Goal: Task Accomplishment & Management: Manage account settings

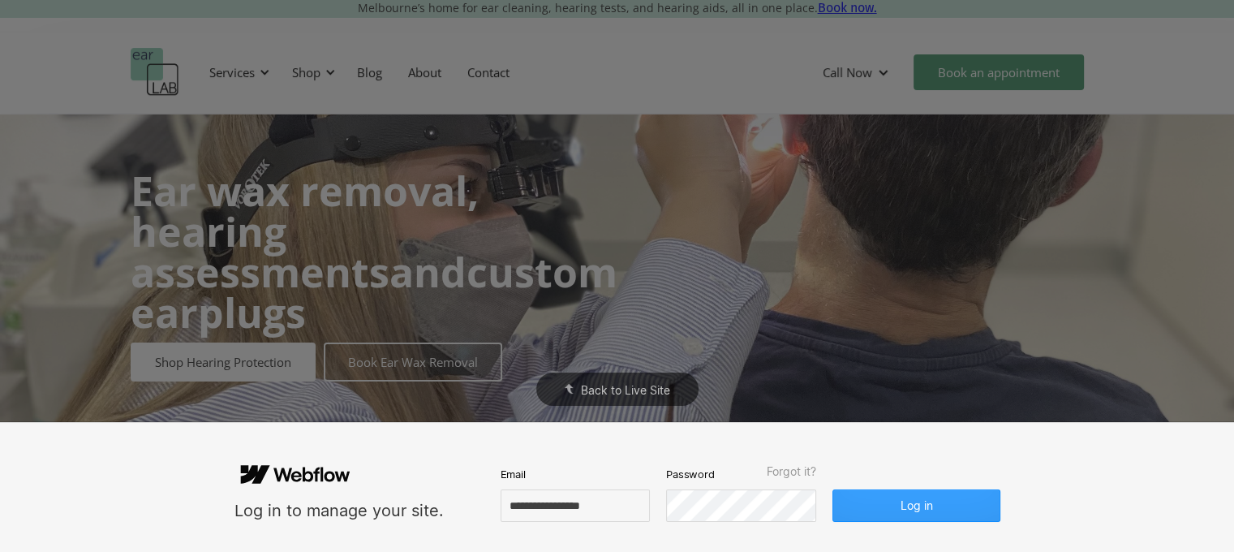
click at [881, 509] on button "Log in" at bounding box center [915, 505] width 167 height 32
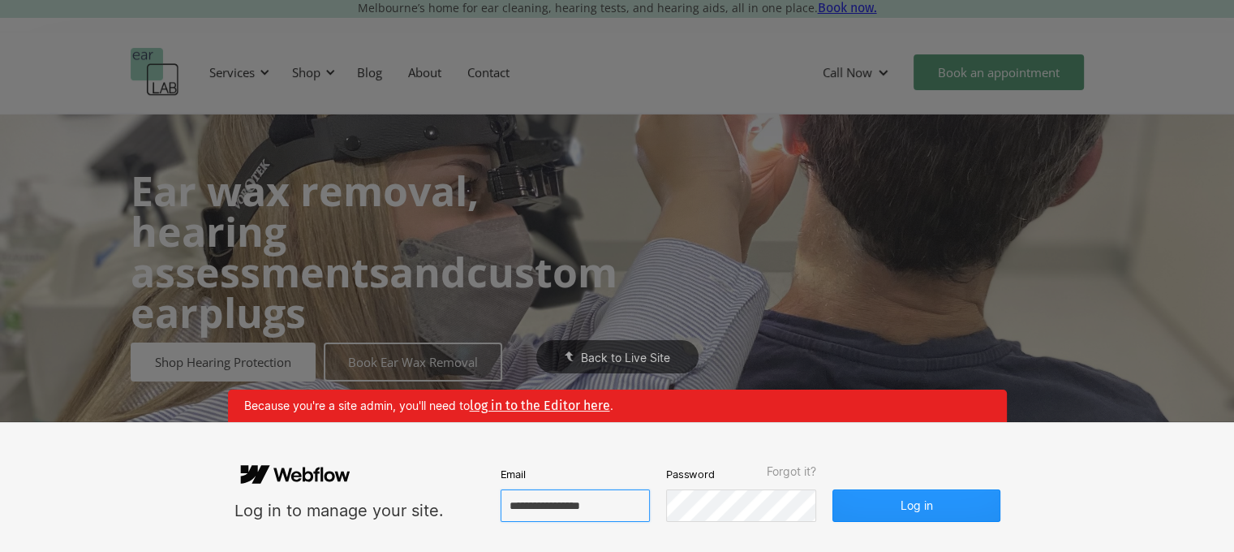
drag, startPoint x: 621, startPoint y: 502, endPoint x: 415, endPoint y: 498, distance: 205.3
click at [416, 498] on form "**********" at bounding box center [617, 487] width 766 height 69
paste input "*"
type input "**********"
click at [629, 482] on form "**********" at bounding box center [617, 487] width 766 height 69
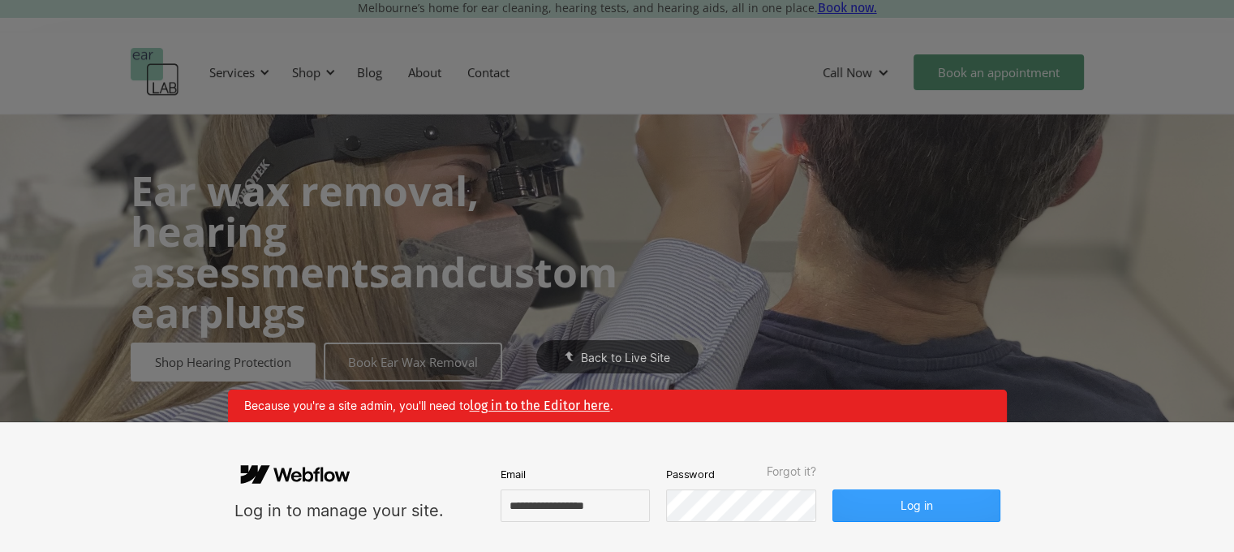
click at [866, 501] on button "Log in" at bounding box center [915, 505] width 167 height 32
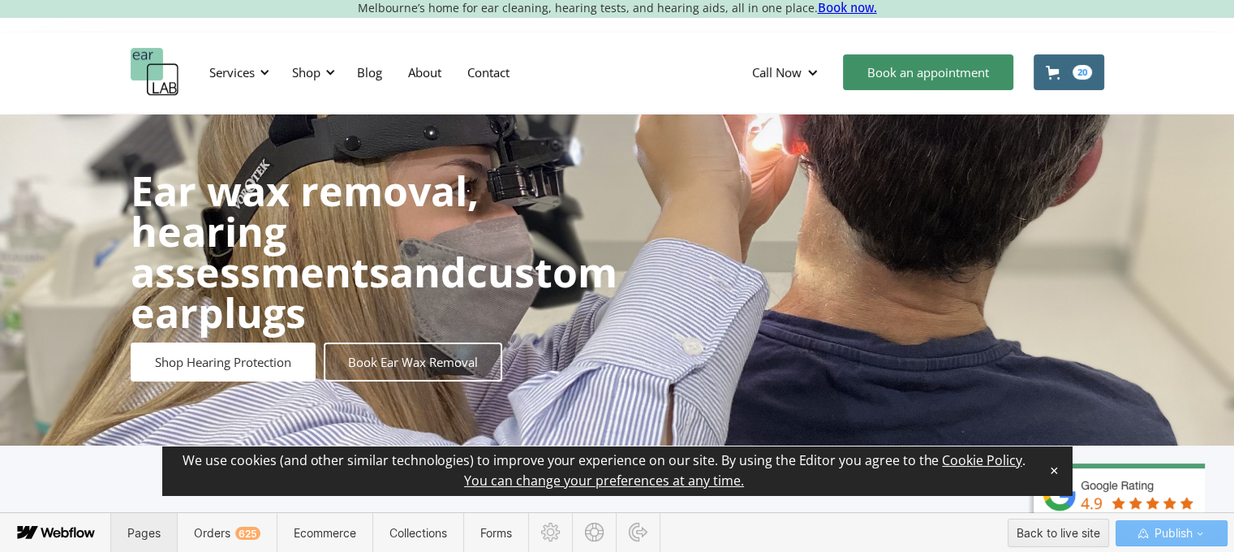
click at [147, 528] on span "Pages" at bounding box center [143, 533] width 33 height 14
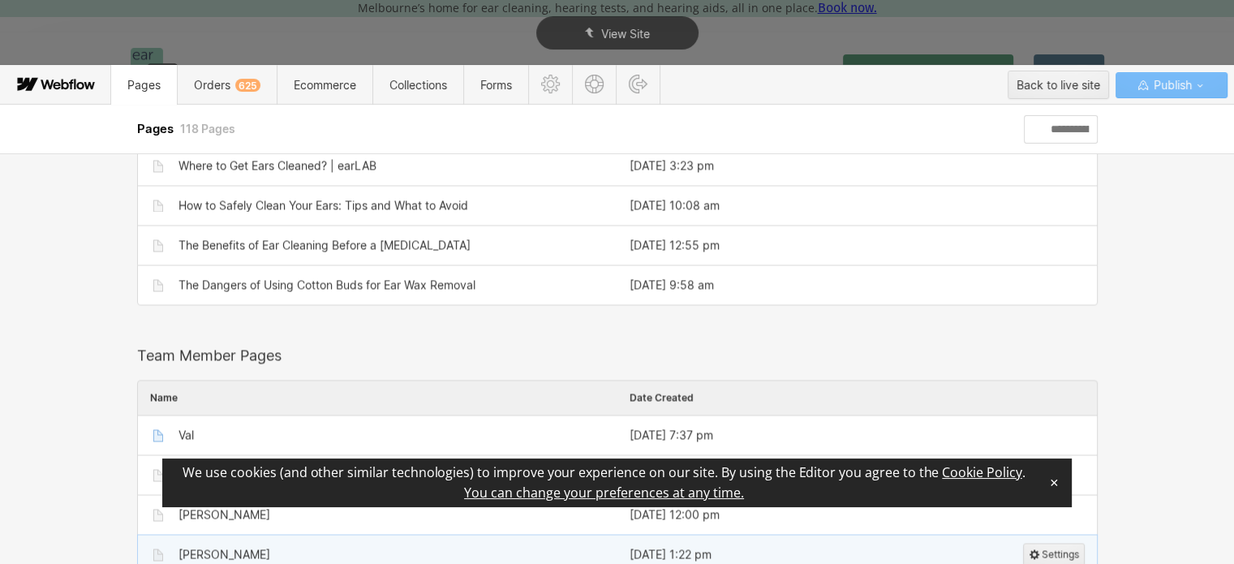
scroll to position [3083, 0]
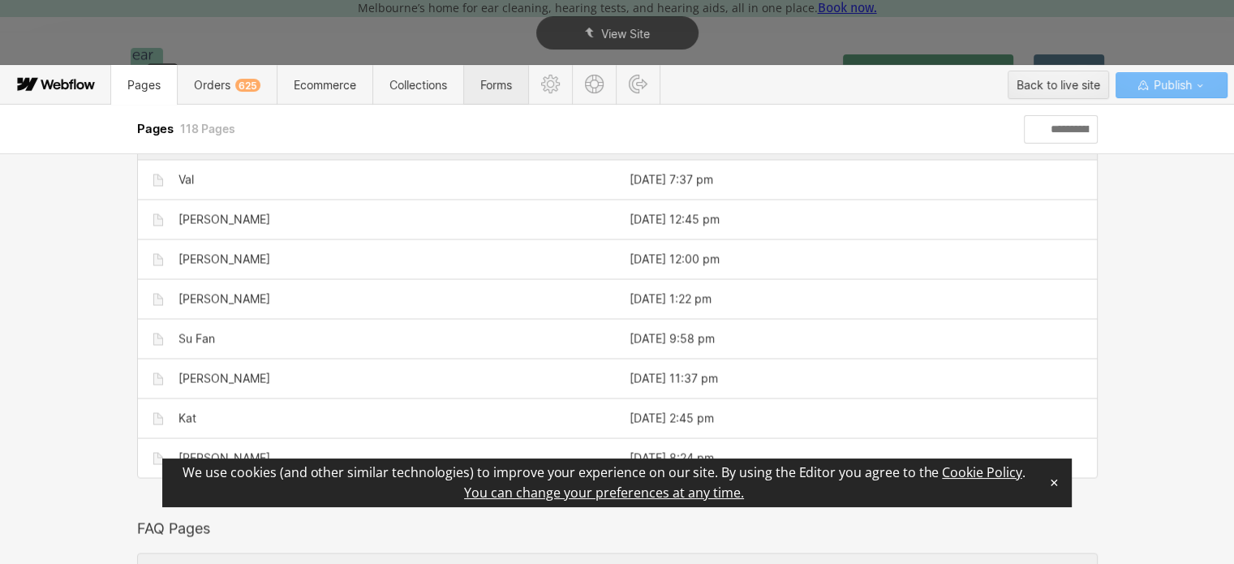
click at [488, 84] on span "Forms" at bounding box center [496, 85] width 32 height 14
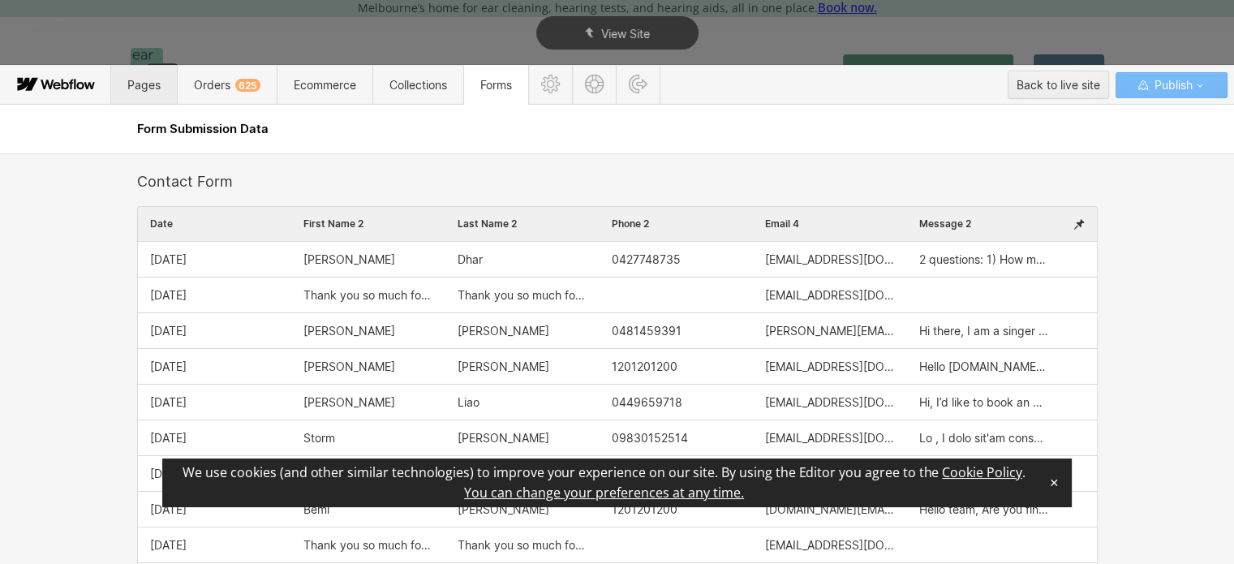
click at [136, 70] on span "Pages" at bounding box center [144, 85] width 66 height 40
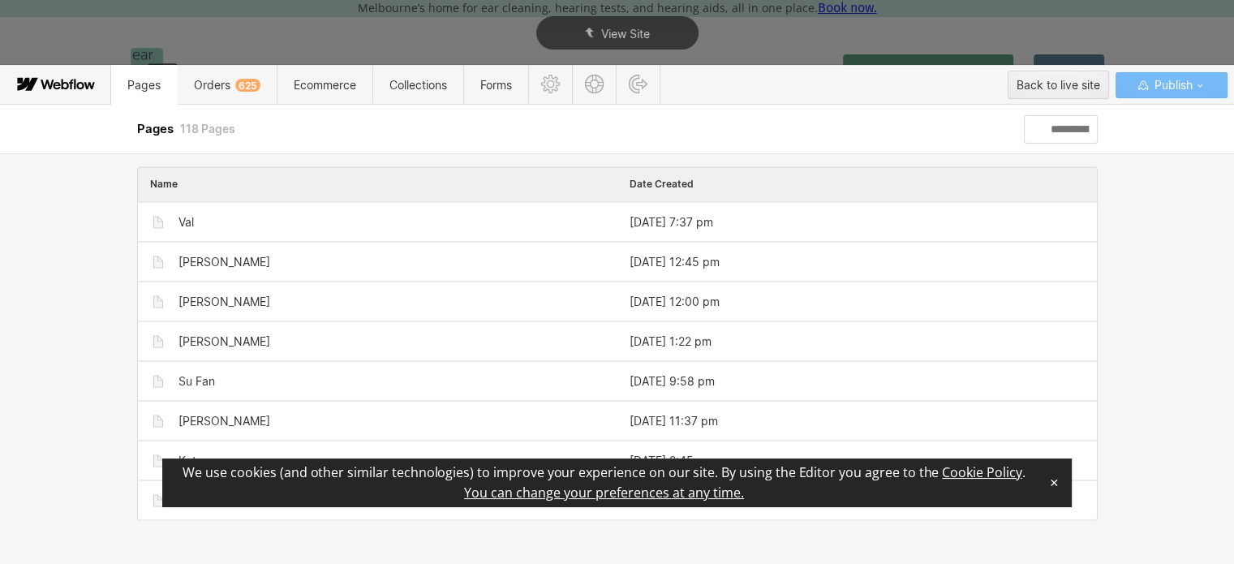
scroll to position [3001, 0]
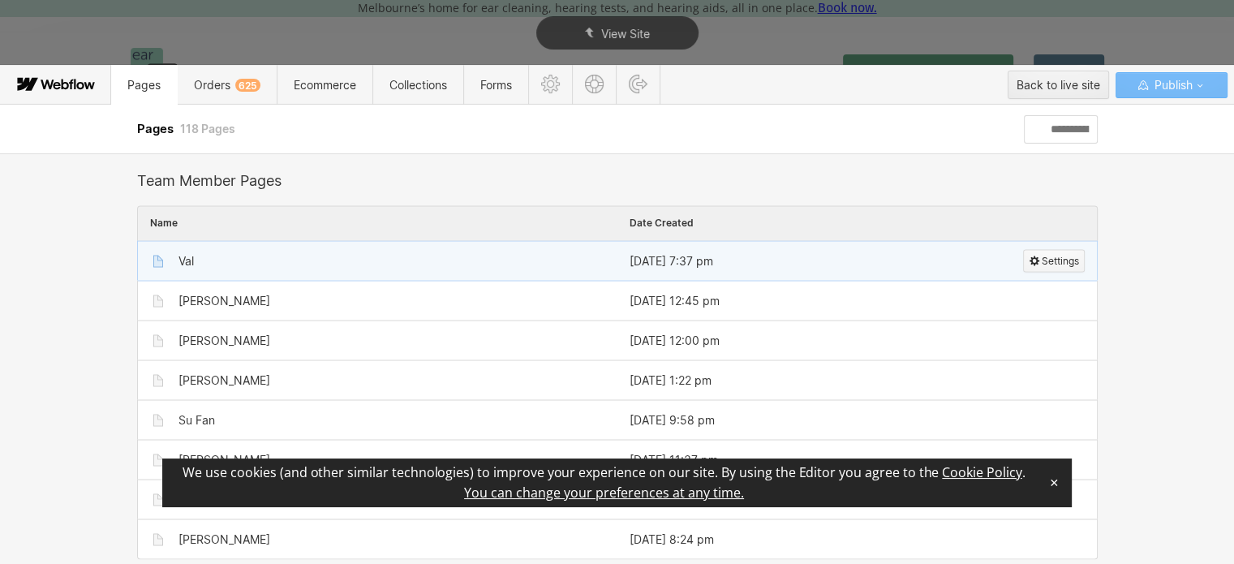
click at [1042, 250] on span "Settings" at bounding box center [1060, 260] width 37 height 21
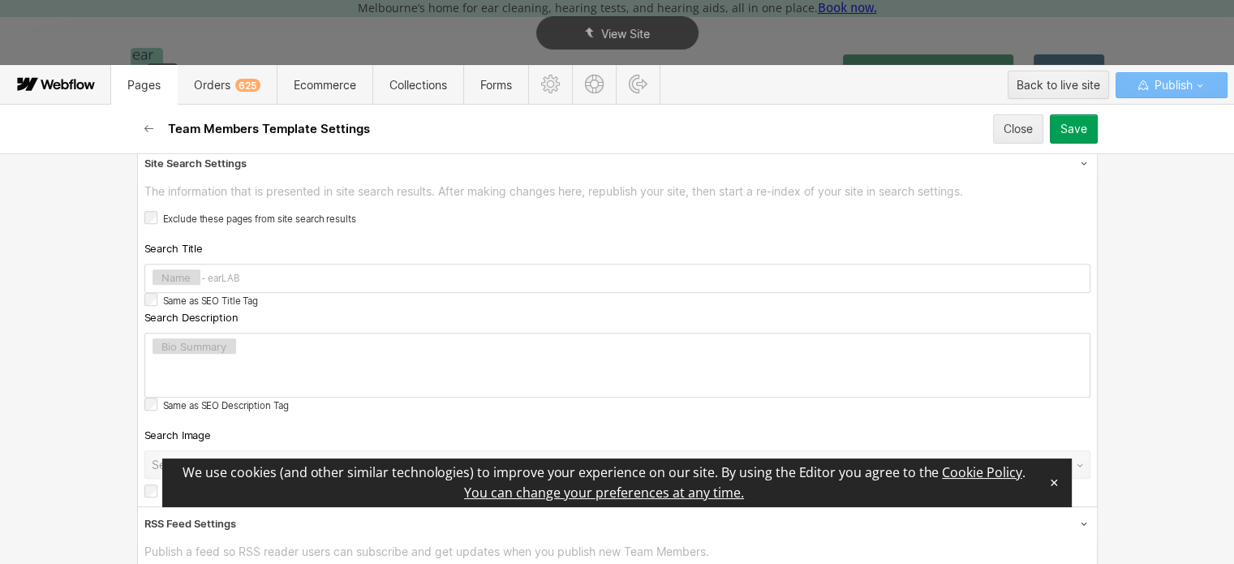
scroll to position [1026, 0]
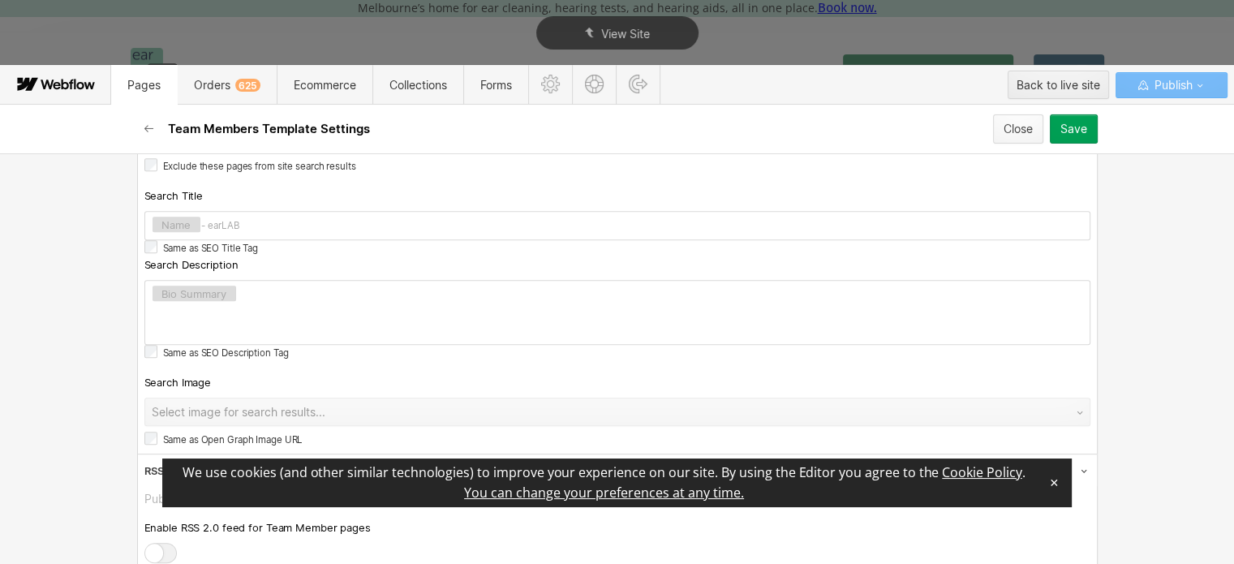
click at [1006, 124] on div "Close" at bounding box center [1017, 128] width 29 height 13
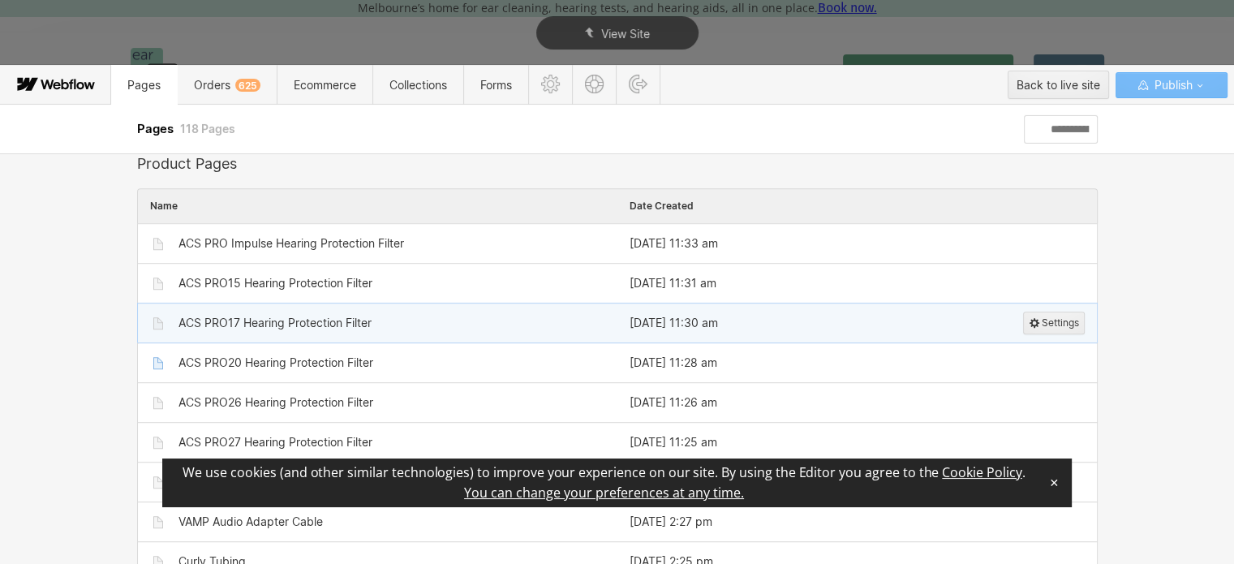
scroll to position [1136, 0]
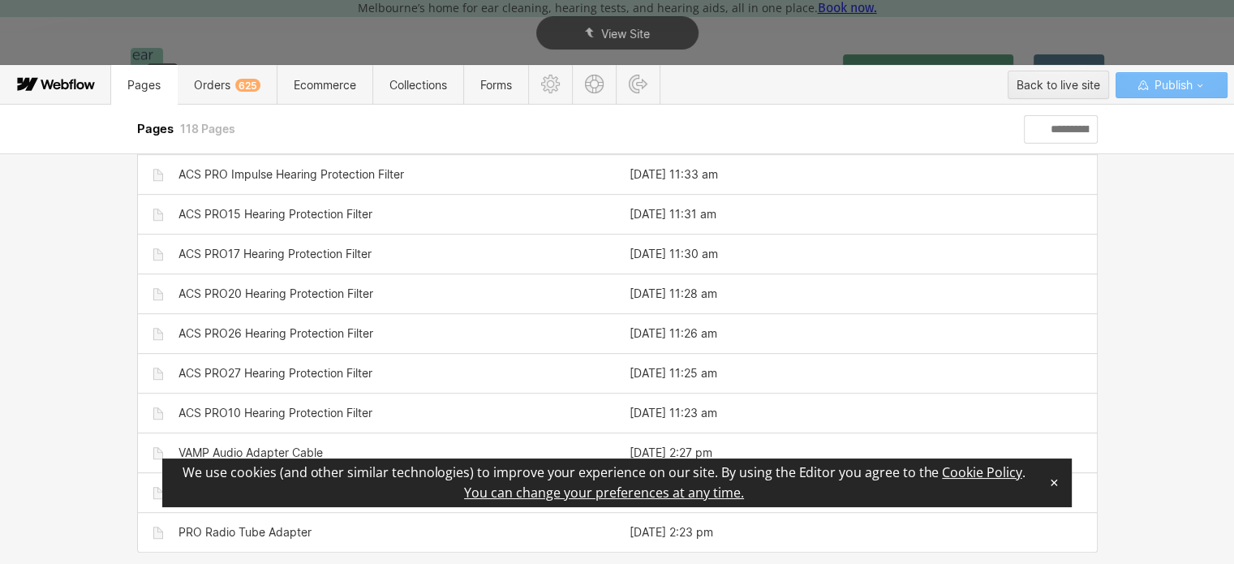
click at [65, 84] on icon at bounding box center [65, 84] width 7 height 11
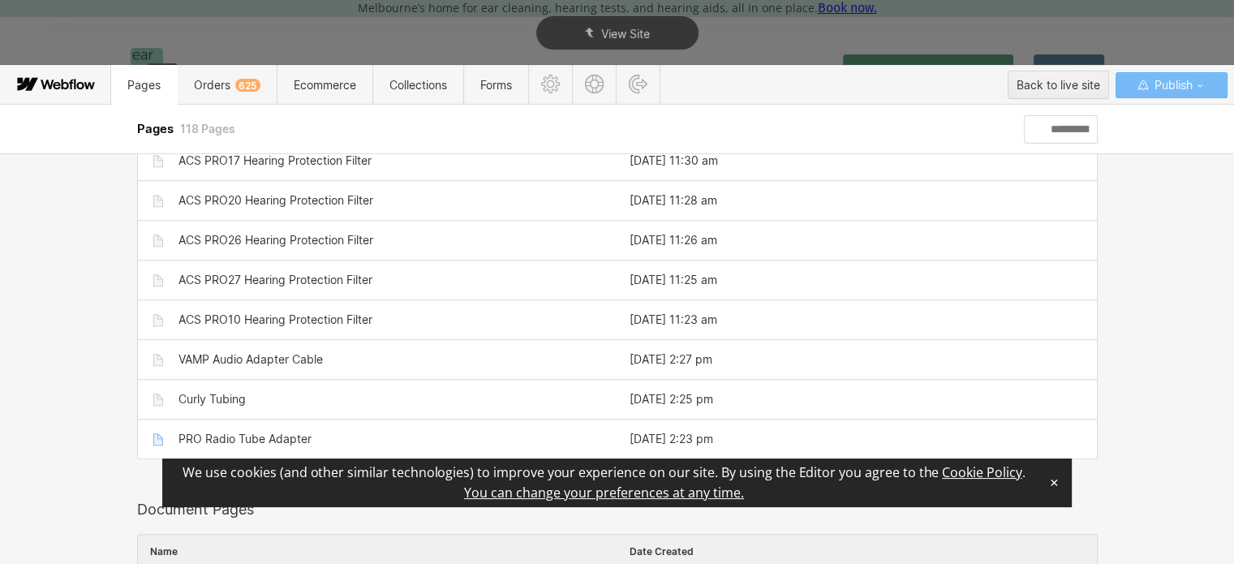
scroll to position [1298, 0]
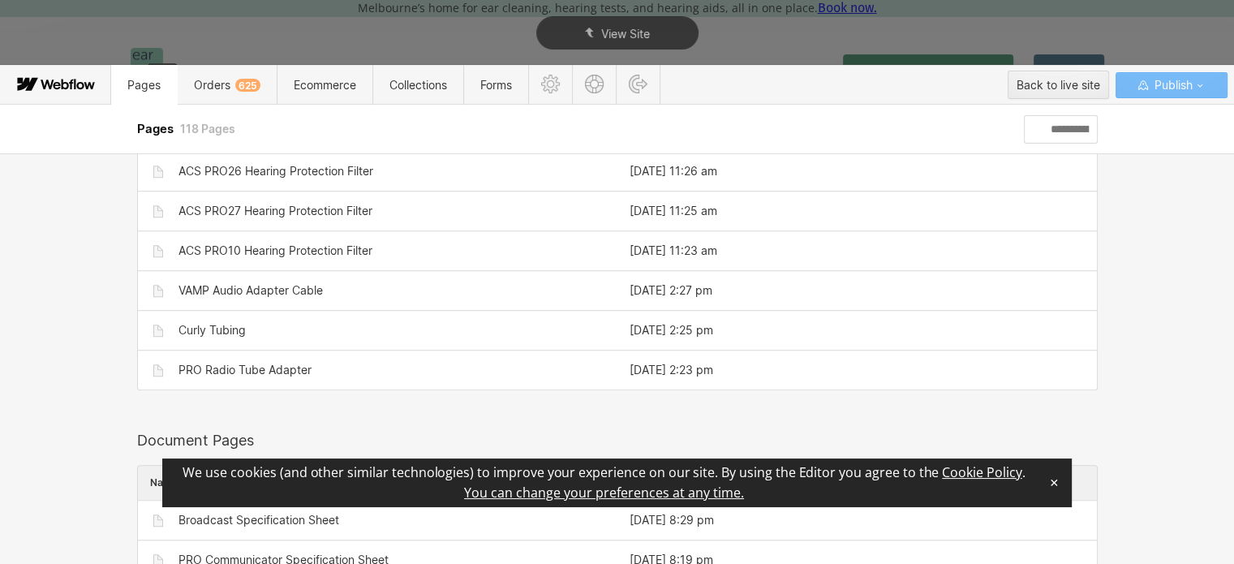
click at [1054, 488] on button "✕" at bounding box center [1053, 482] width 23 height 24
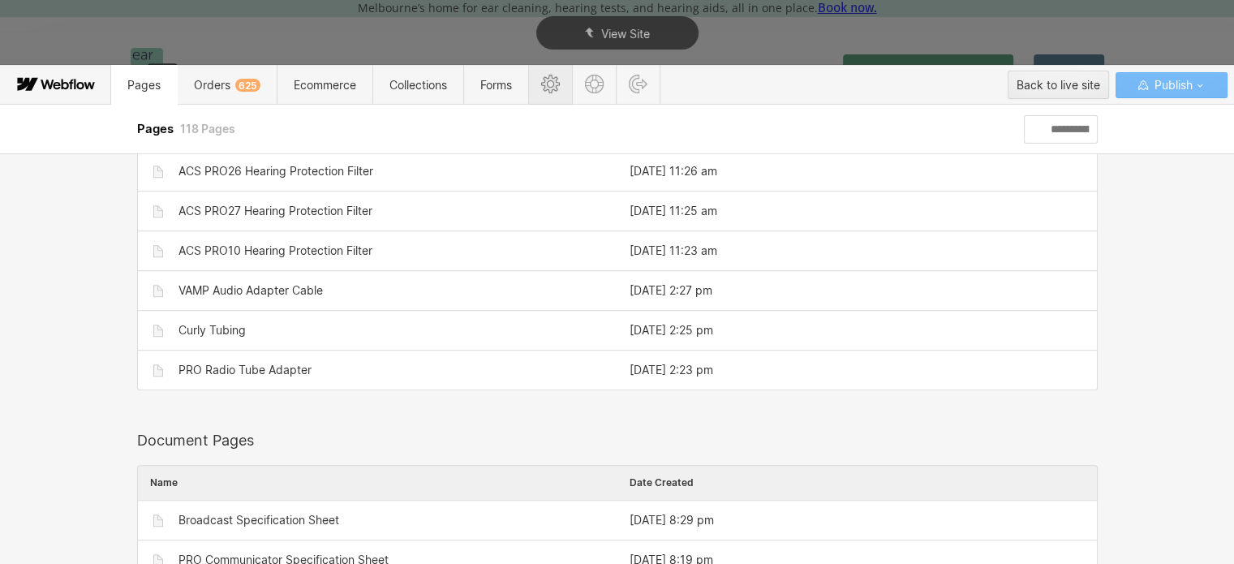
click at [541, 77] on span at bounding box center [550, 85] width 44 height 40
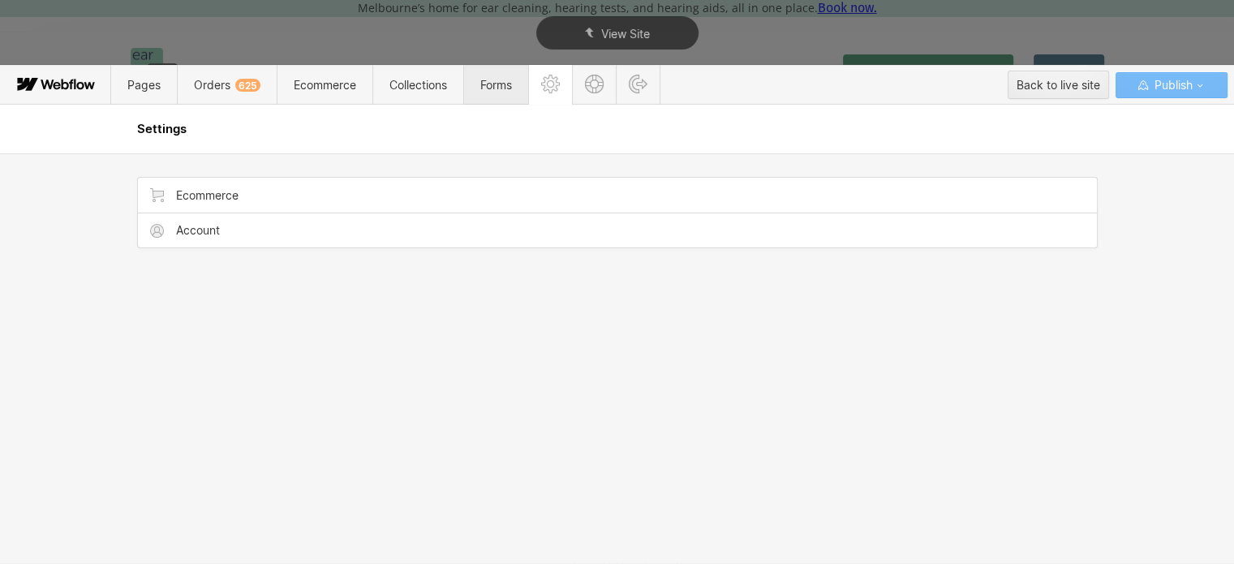
click at [485, 79] on span "Forms" at bounding box center [496, 85] width 32 height 14
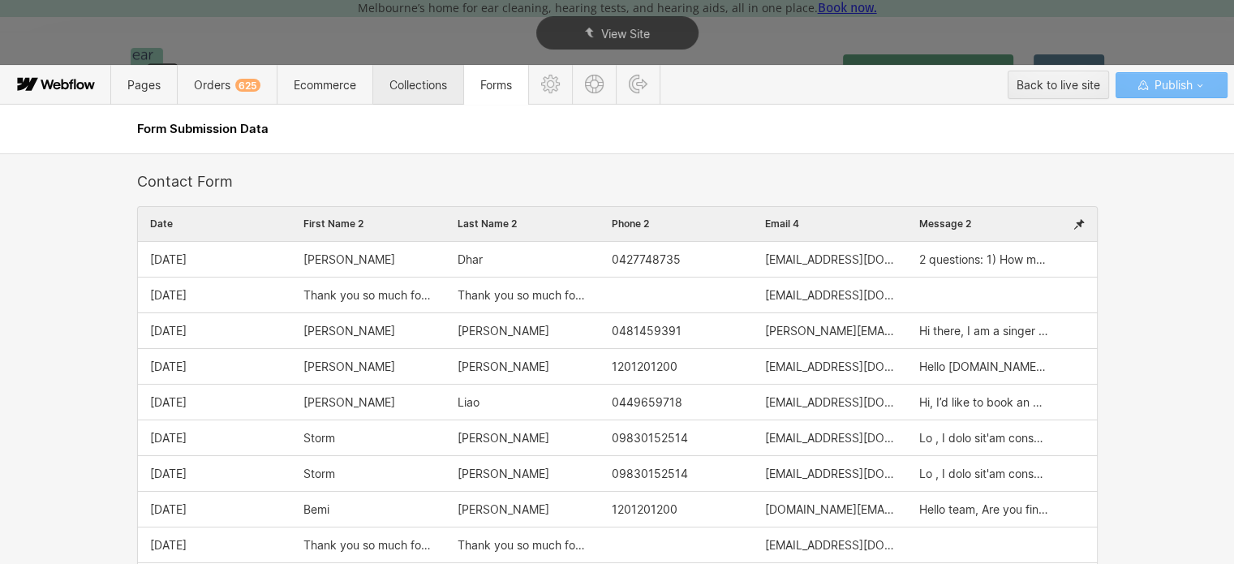
click at [408, 80] on span "Collections" at bounding box center [418, 85] width 58 height 14
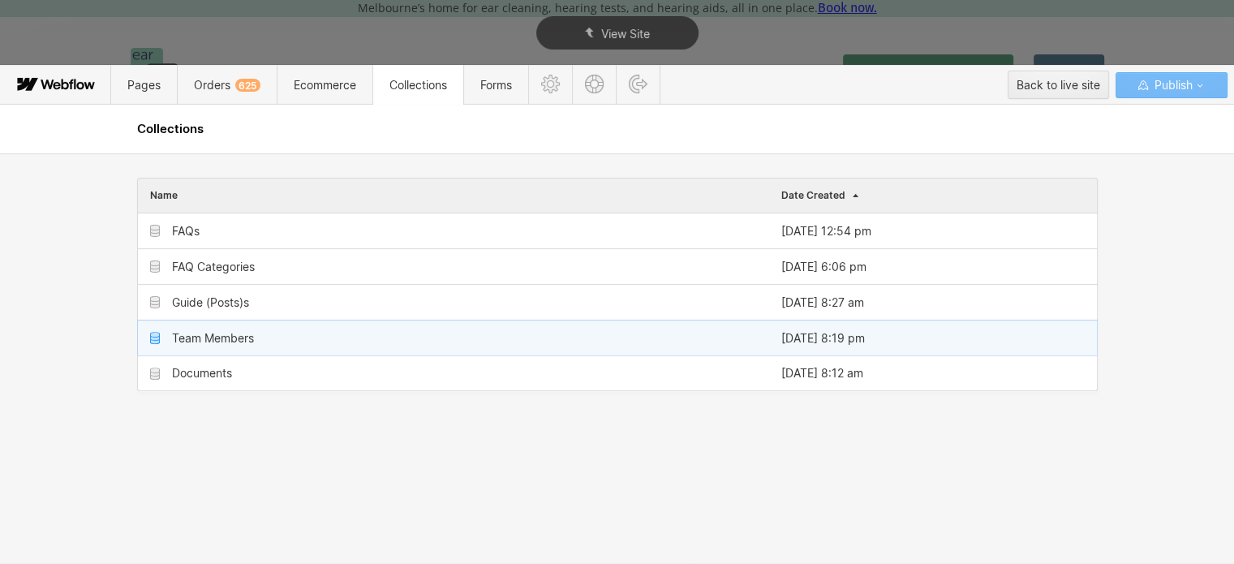
click at [208, 337] on div "Team Members" at bounding box center [213, 338] width 82 height 13
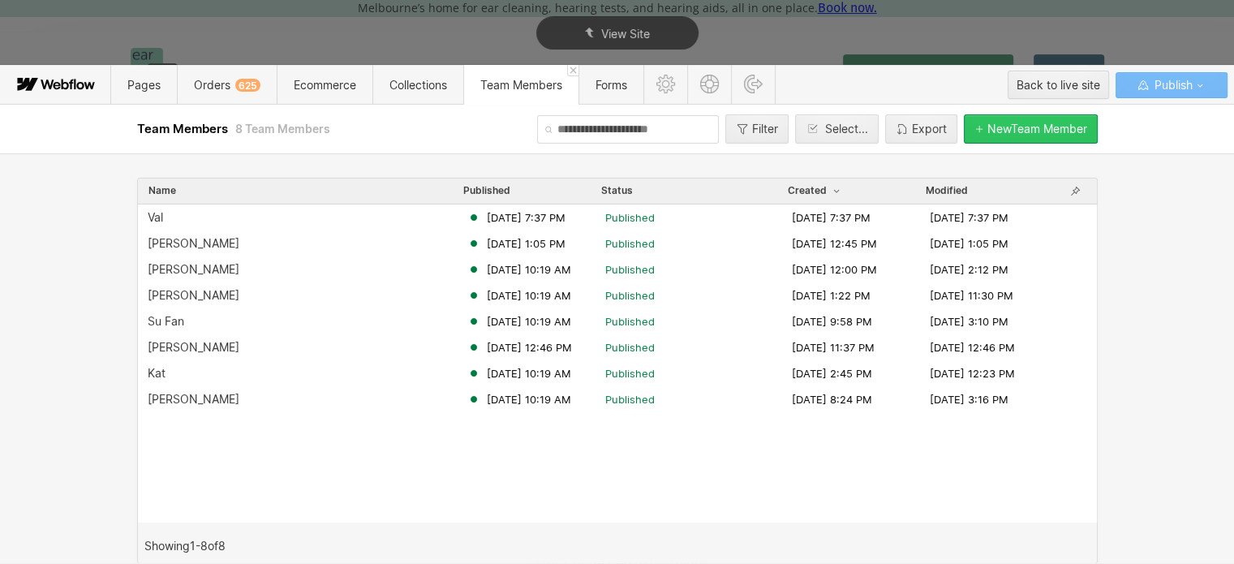
click at [999, 123] on div "New Team Member" at bounding box center [1037, 128] width 100 height 13
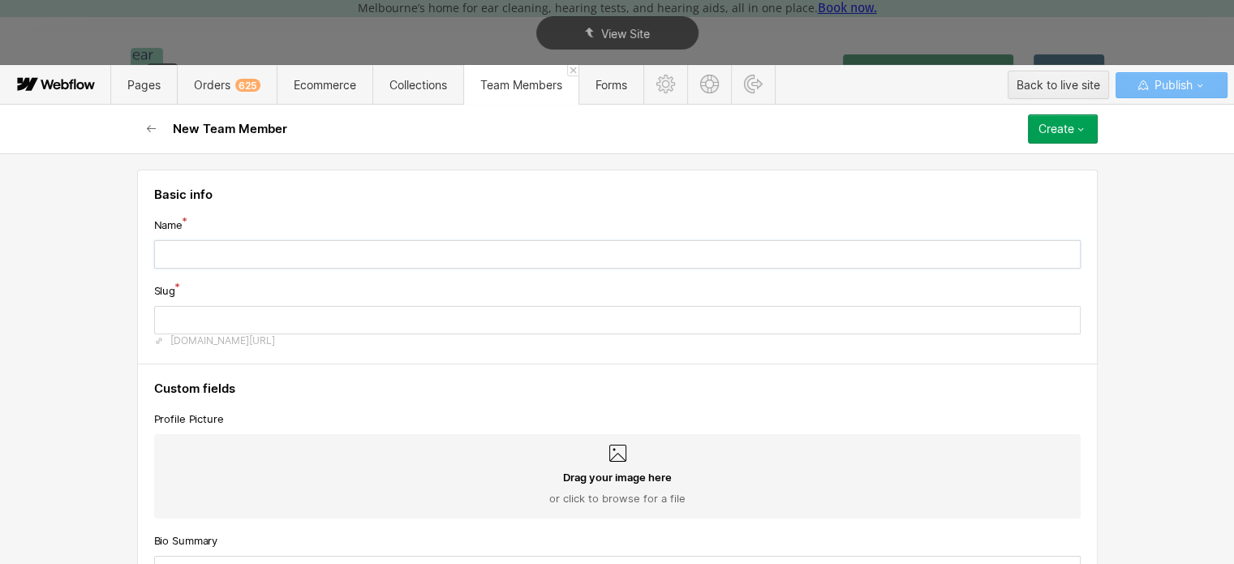
click at [231, 242] on input "text" at bounding box center [617, 254] width 926 height 28
type input "*"
type input "**"
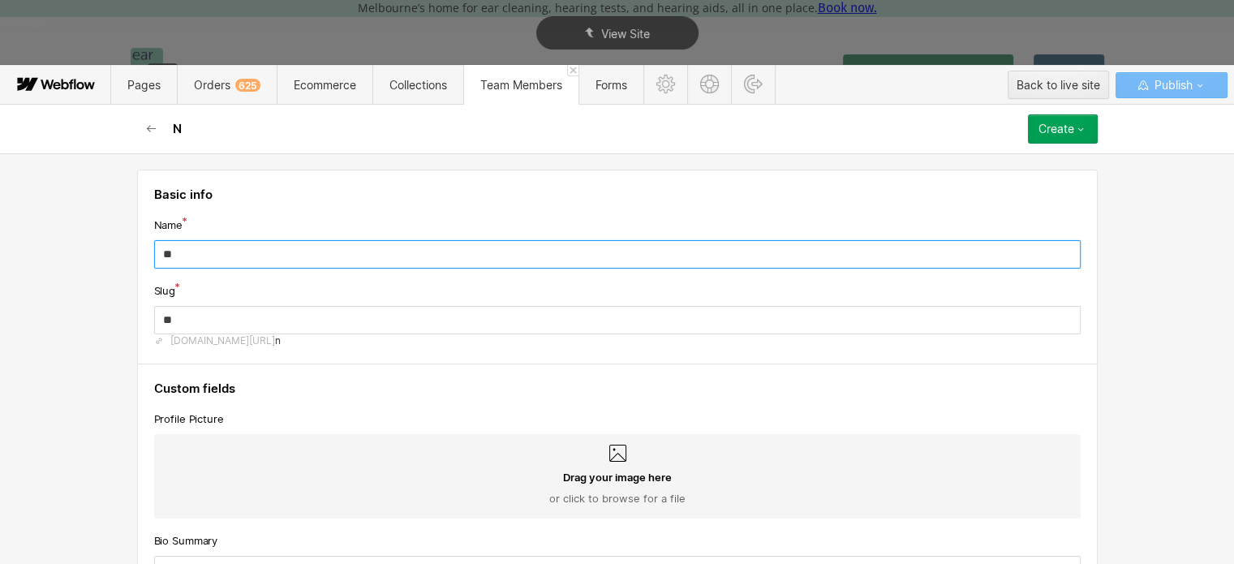
type input "***"
type input "****"
type input "*****"
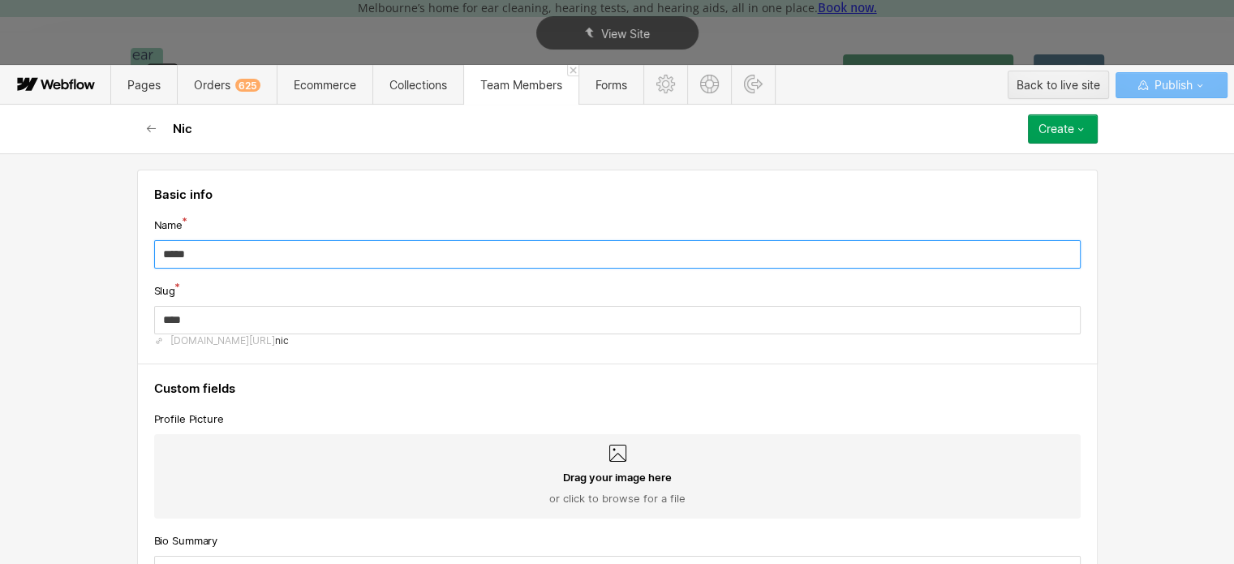
type input "*****"
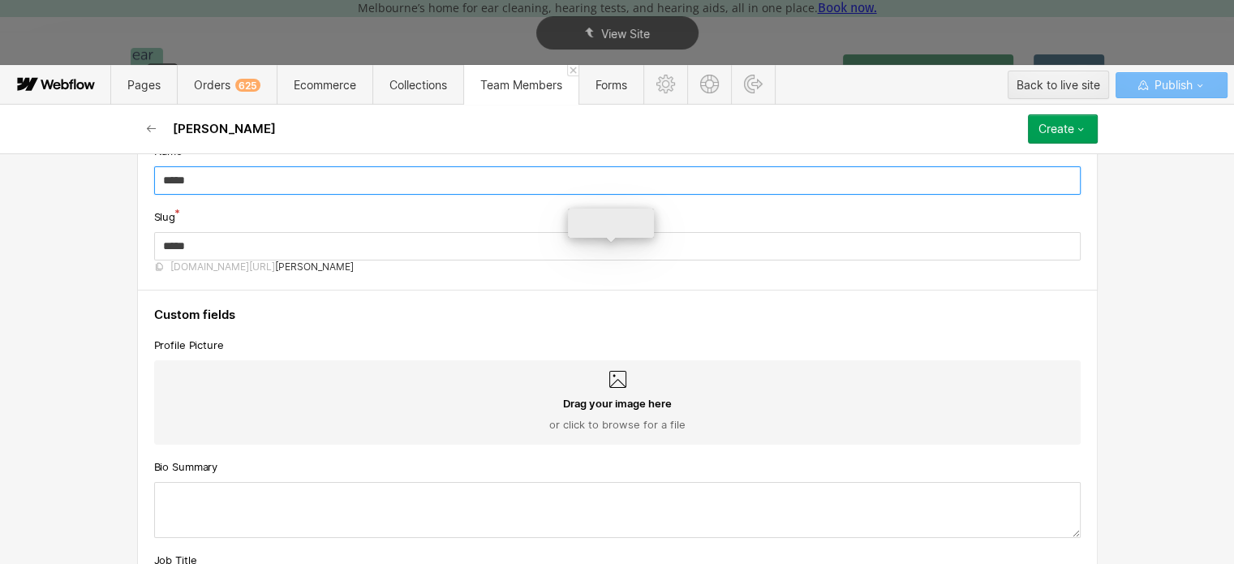
scroll to position [162, 0]
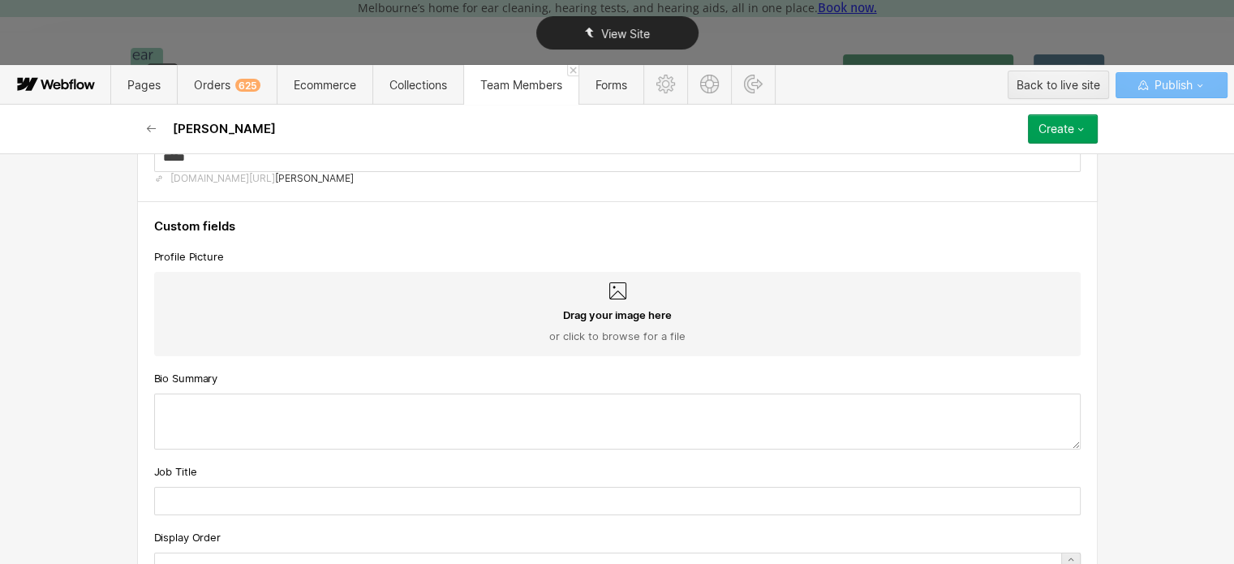
type input "*****"
click at [274, 287] on div "Drag your image here or click to browse for a file" at bounding box center [617, 314] width 926 height 84
click at [0, 0] on input "Drag your image here or click to browse for a file" at bounding box center [0, 0] width 0 height 0
click at [285, 418] on textarea at bounding box center [617, 421] width 926 height 56
paste textarea "**********"
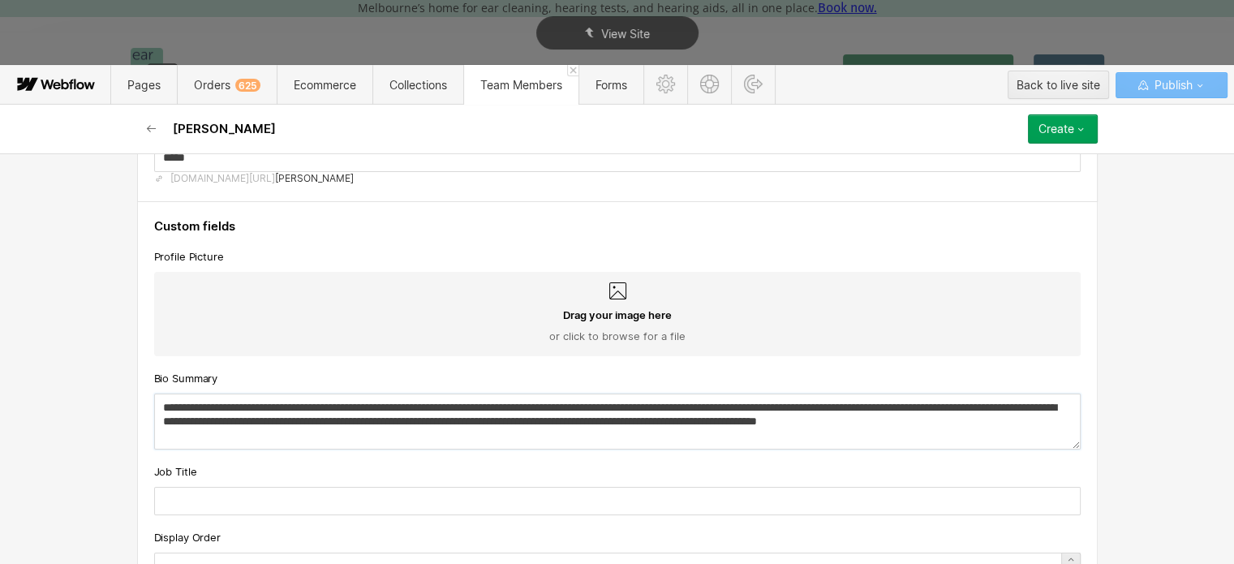
click at [294, 404] on textarea "**********" at bounding box center [617, 421] width 926 height 56
type textarea "**********"
click at [601, 303] on div "Drag your image here or click to browse for a file" at bounding box center [617, 314] width 926 height 84
click at [0, 0] on input "Drag your image here or click to browse for a file" at bounding box center [0, 0] width 0 height 0
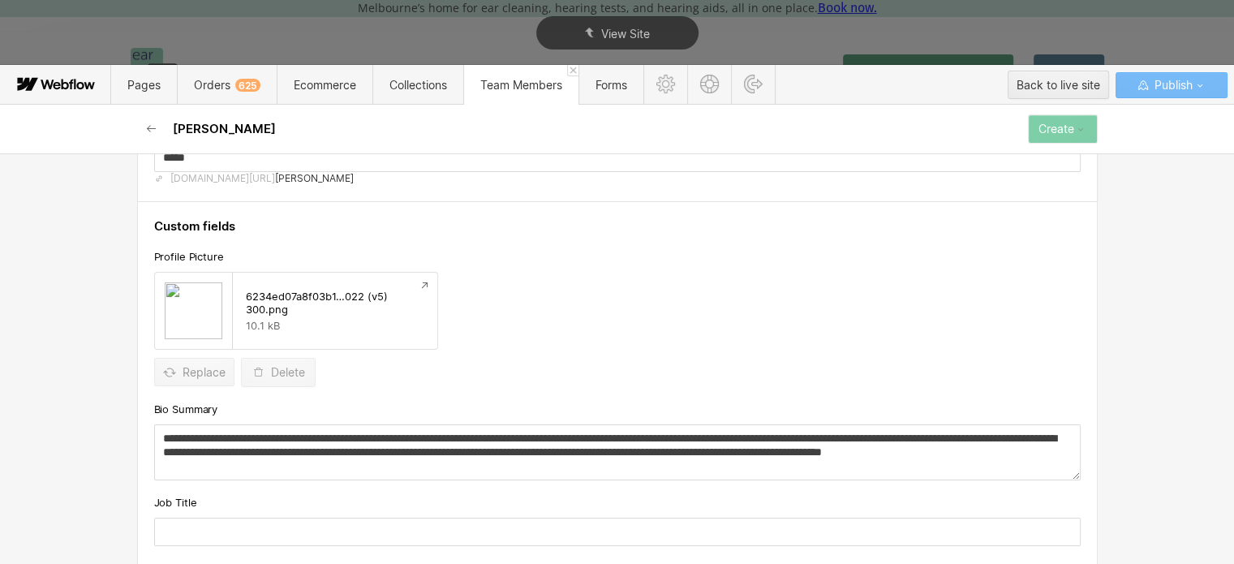
scroll to position [321, 0]
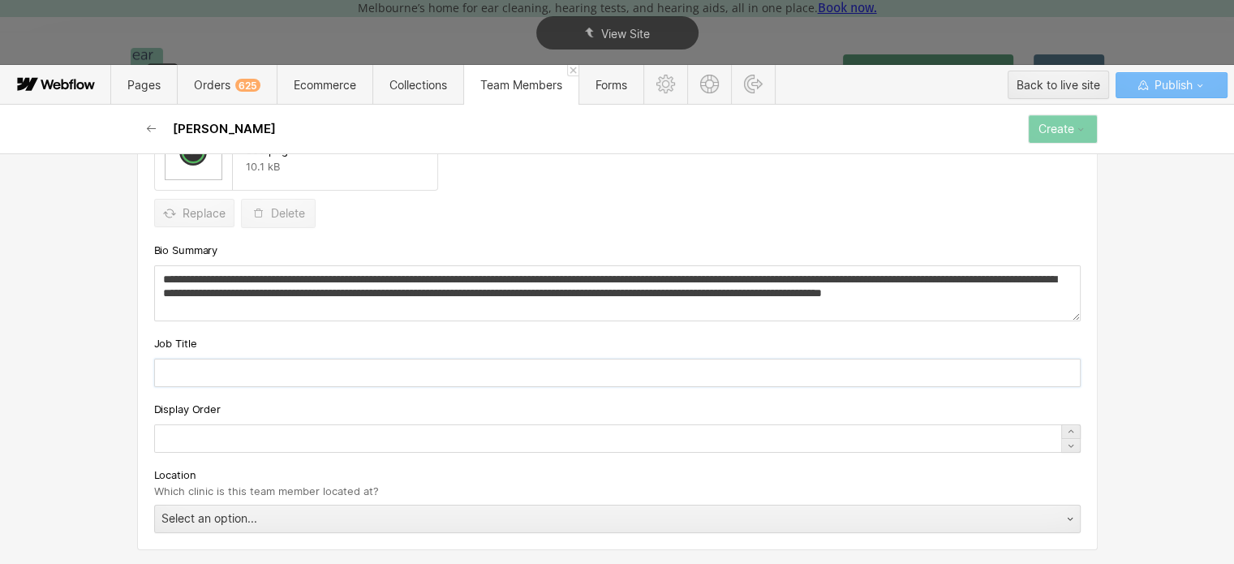
click at [243, 372] on input "text" at bounding box center [617, 373] width 926 height 28
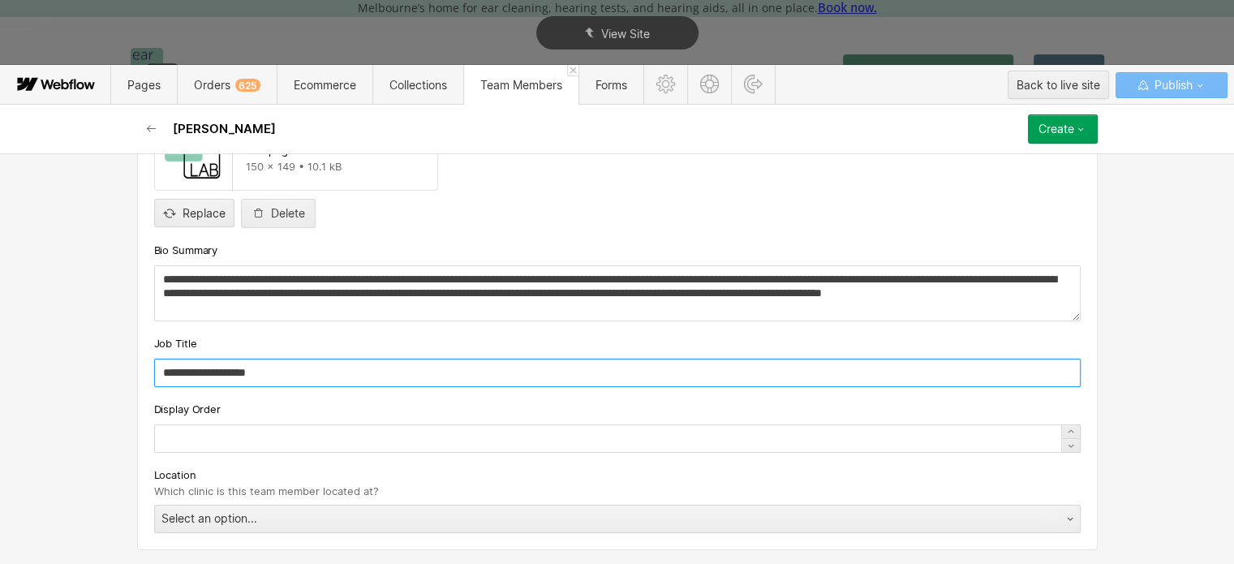
type input "**********"
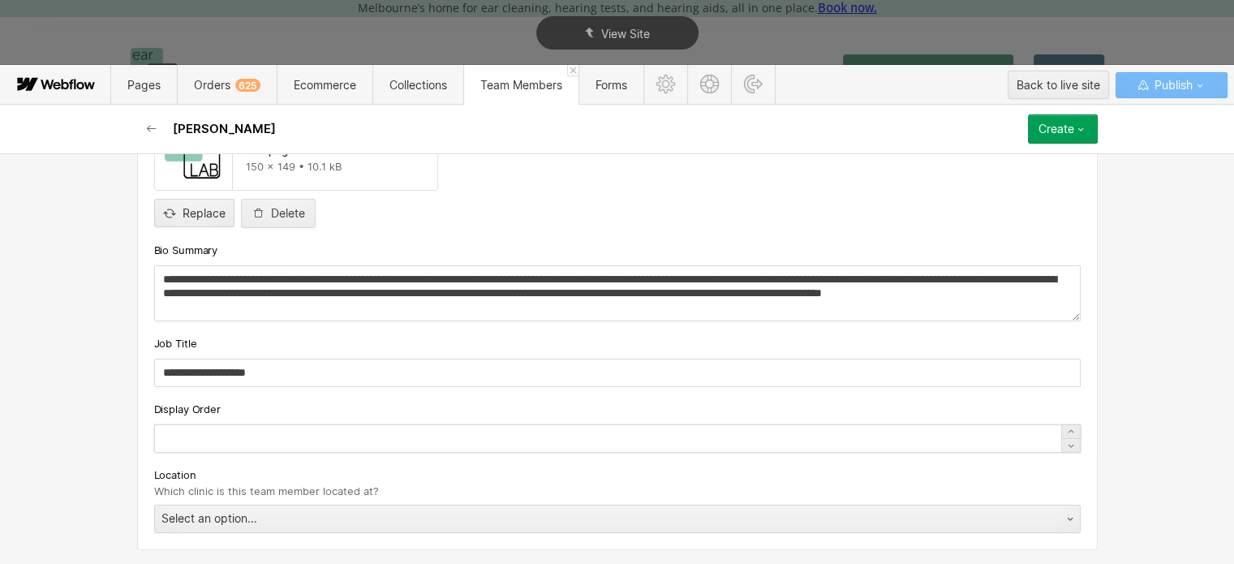
click at [241, 437] on input "text" at bounding box center [617, 438] width 926 height 28
click at [1064, 429] on icon at bounding box center [1070, 431] width 13 height 13
click at [1064, 449] on icon at bounding box center [1070, 445] width 13 height 13
click at [1065, 446] on icon at bounding box center [1070, 445] width 13 height 13
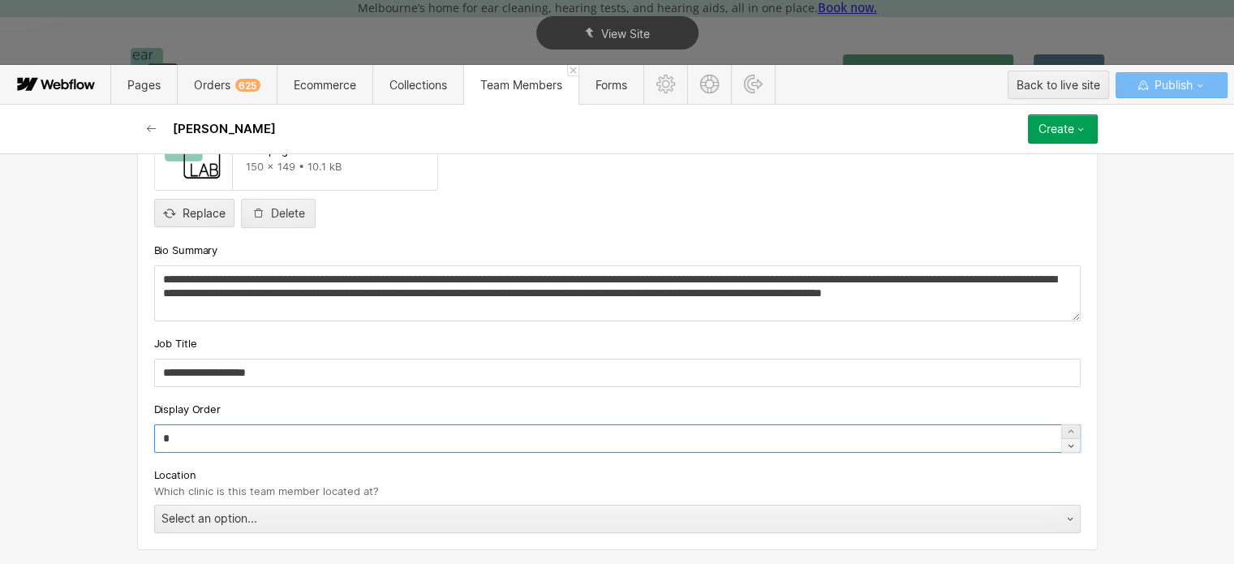
click at [1065, 446] on icon at bounding box center [1070, 445] width 13 height 13
click at [1064, 433] on icon at bounding box center [1070, 431] width 13 height 13
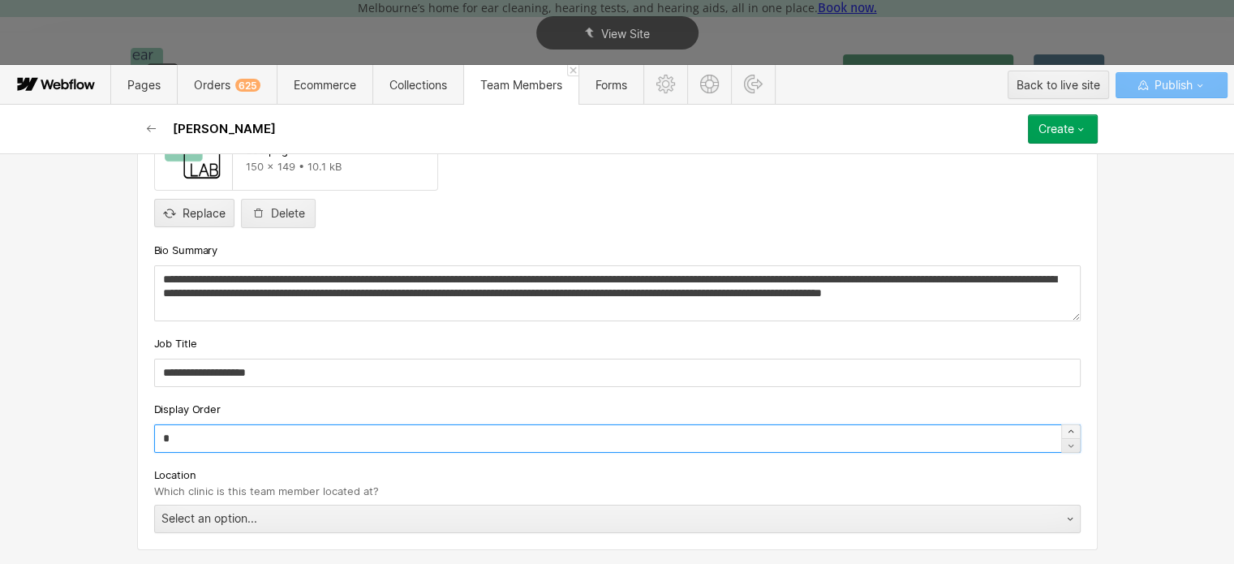
click at [1064, 433] on icon at bounding box center [1070, 431] width 13 height 13
type input "*"
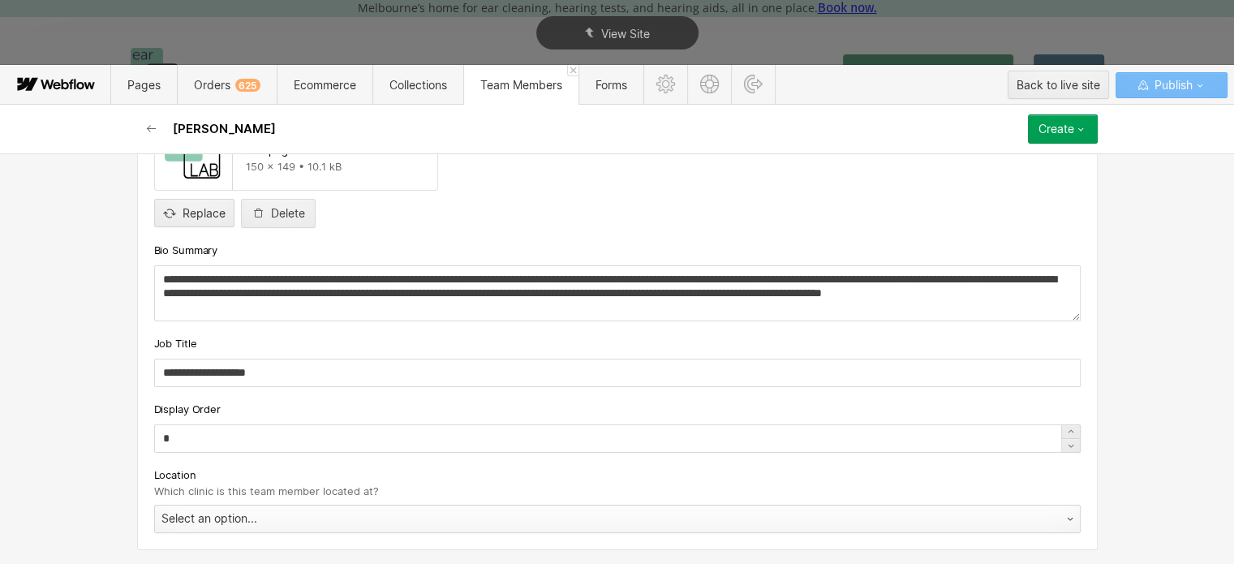
click at [400, 512] on div "Select an option..." at bounding box center [601, 518] width 892 height 26
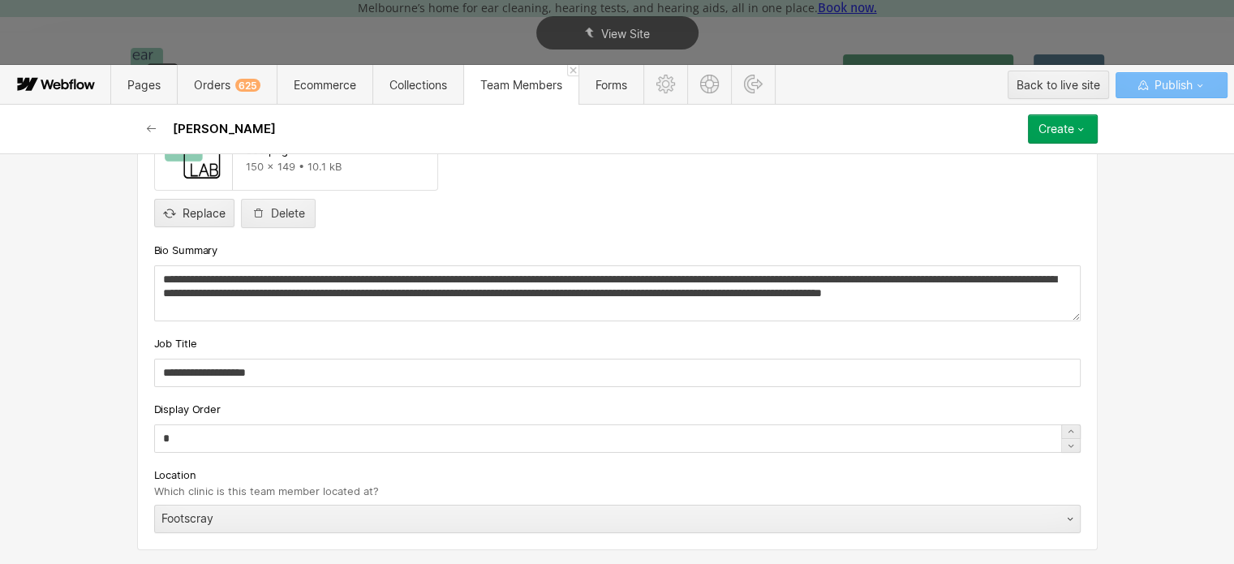
click at [1059, 134] on div "Create" at bounding box center [1056, 128] width 36 height 13
click at [1074, 122] on icon "button" at bounding box center [1080, 128] width 13 height 13
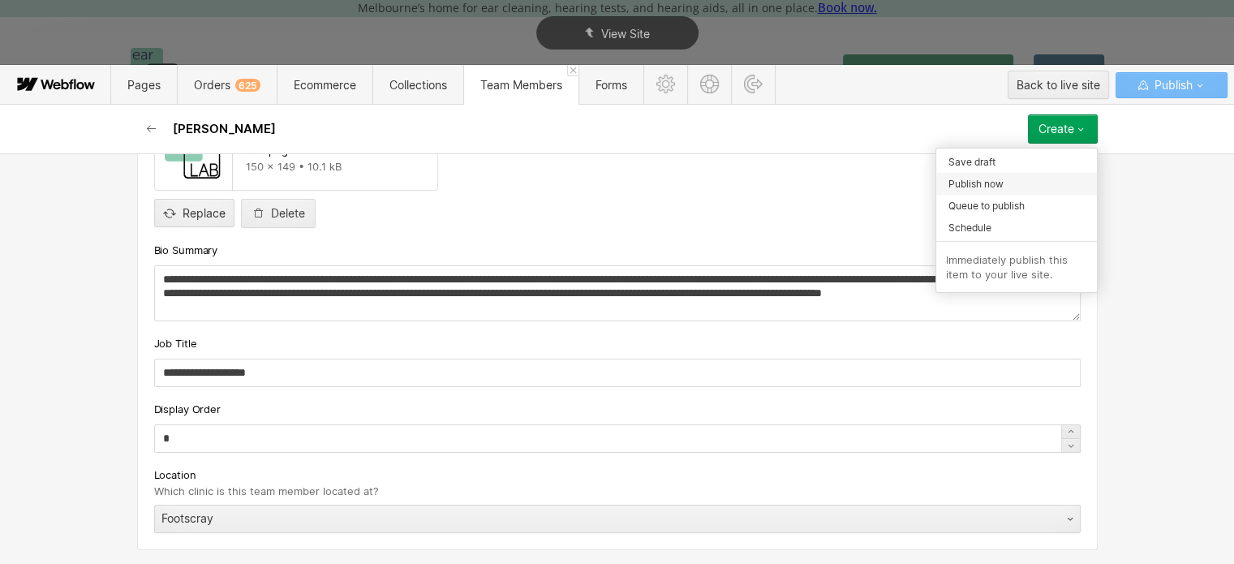
click at [1003, 177] on span "Publish now" at bounding box center [975, 183] width 55 height 15
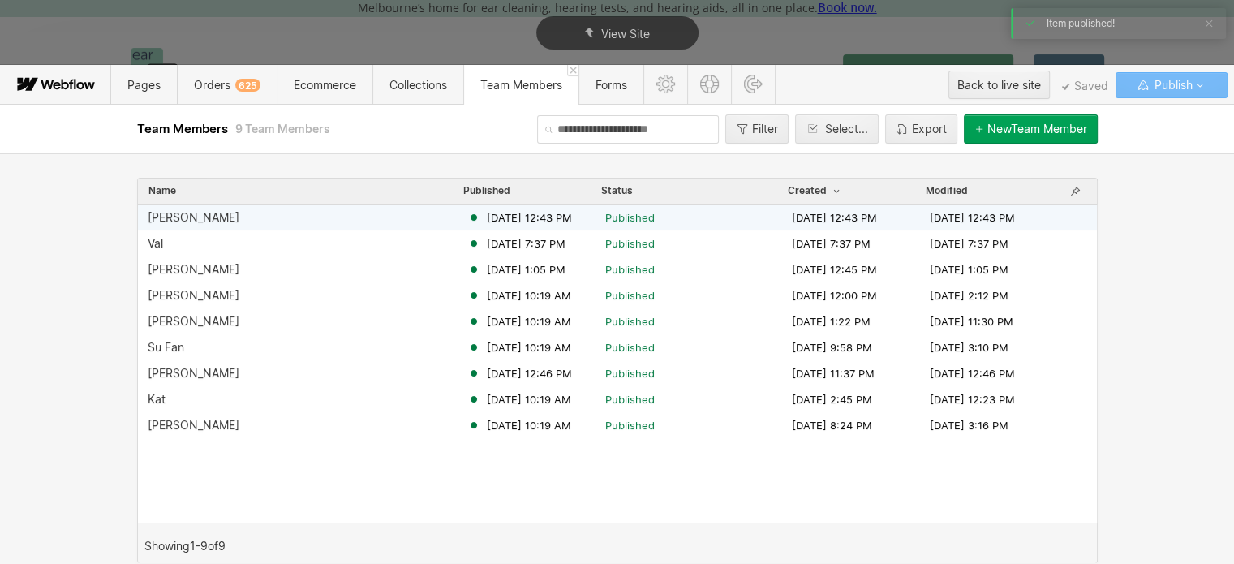
click at [190, 219] on div "[PERSON_NAME]" at bounding box center [308, 217] width 320 height 13
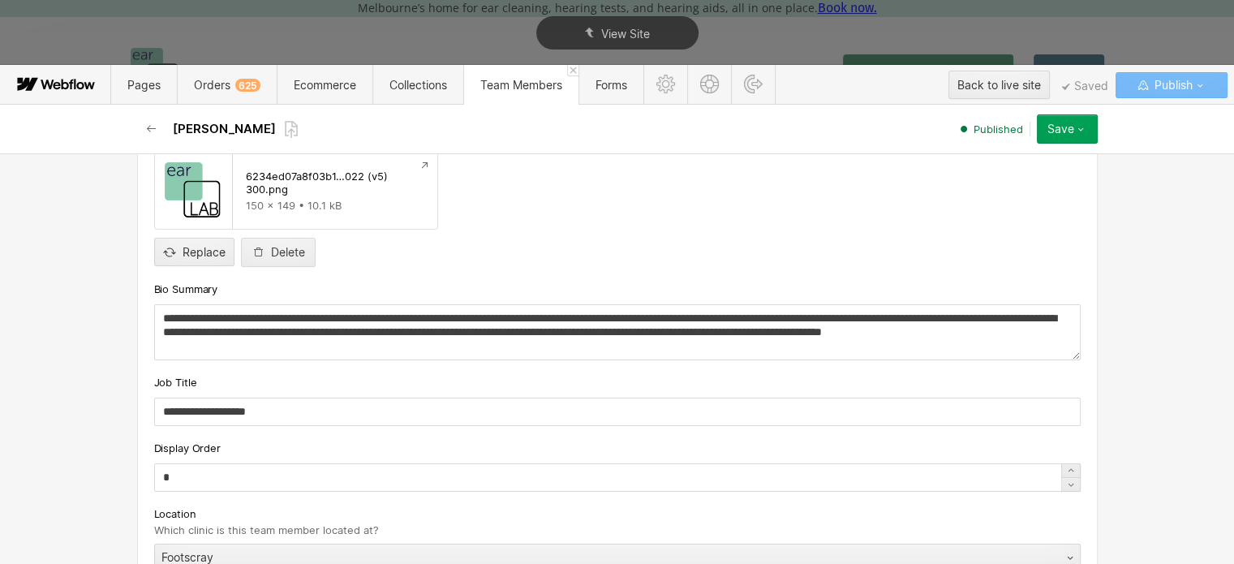
scroll to position [243, 0]
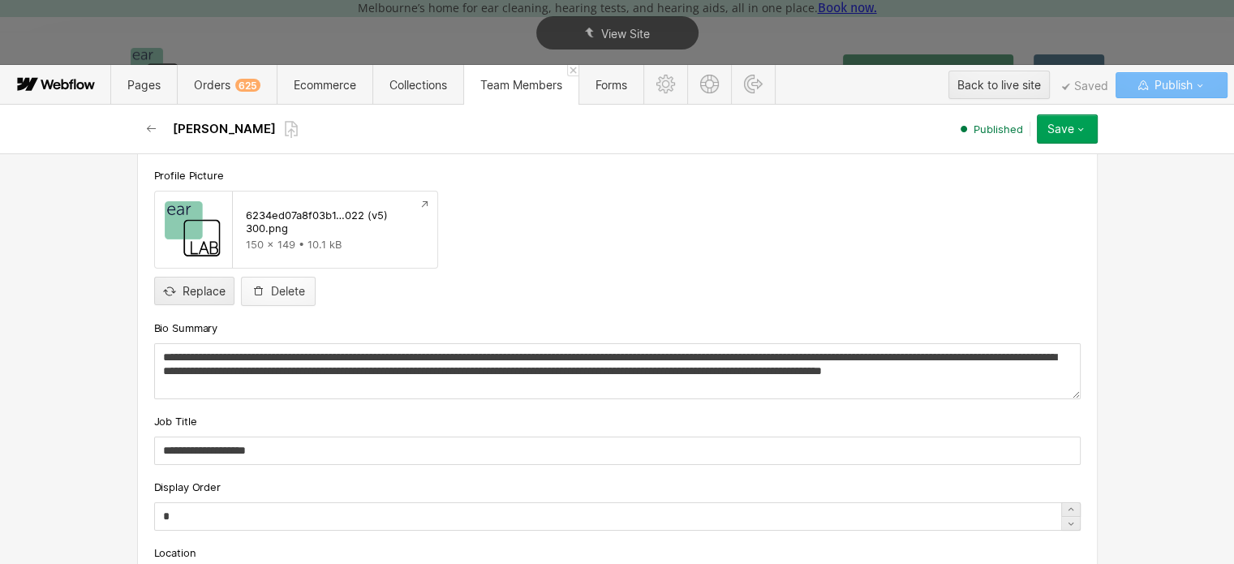
click at [279, 291] on div "Delete" at bounding box center [288, 291] width 34 height 13
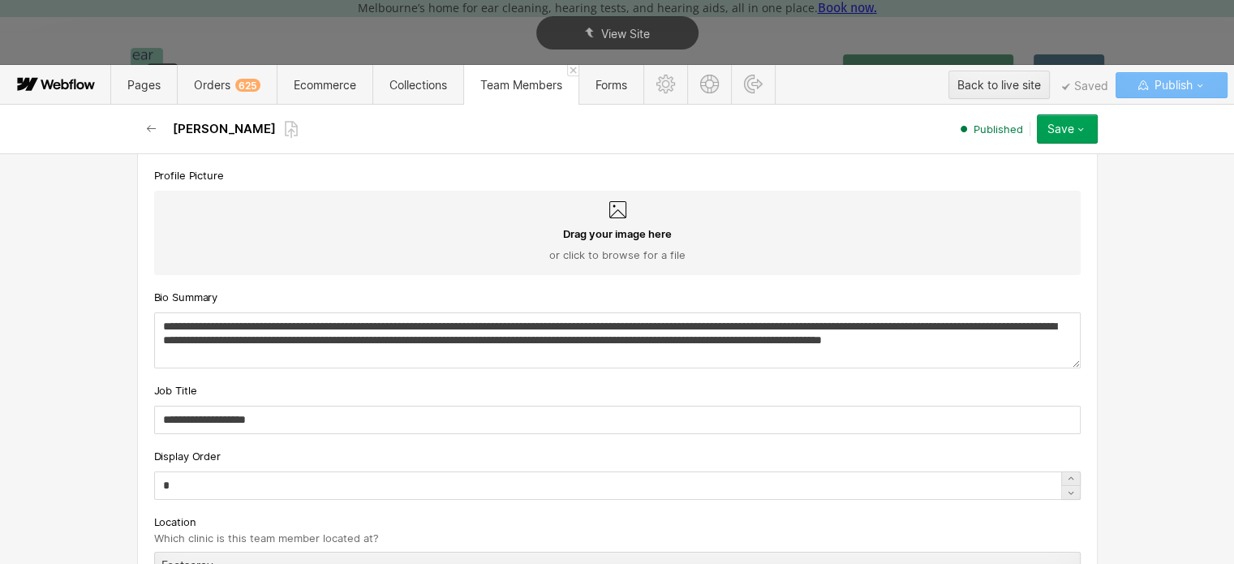
click at [579, 234] on span "Drag your image here" at bounding box center [617, 233] width 109 height 15
click at [0, 0] on input "Drag your image here or click to browse for a file" at bounding box center [0, 0] width 0 height 0
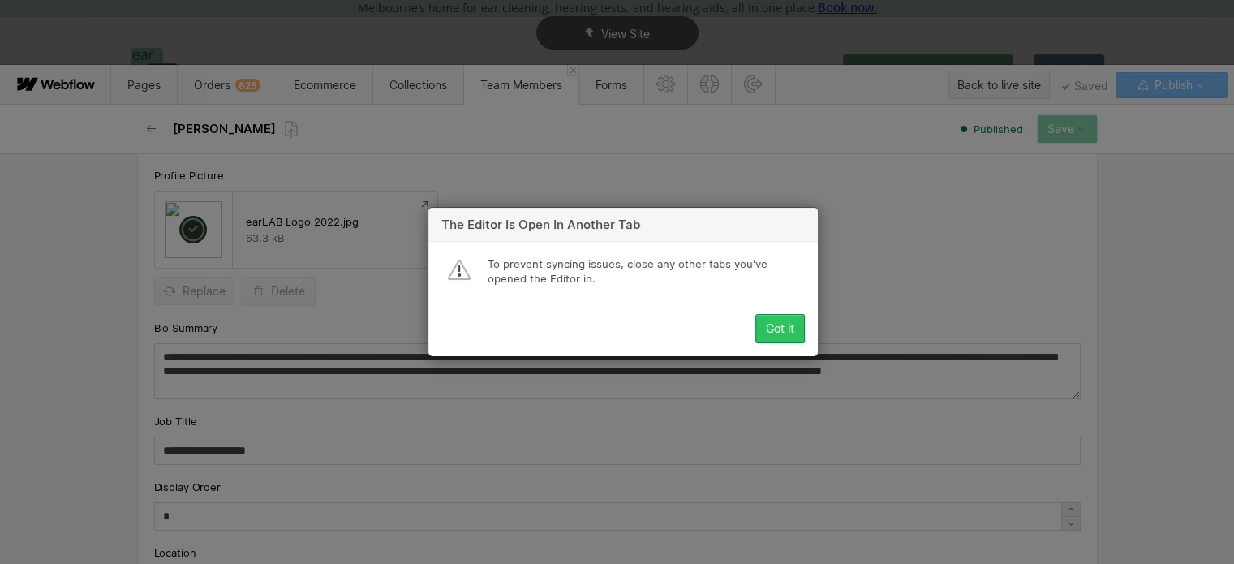
click at [767, 325] on div "Got it" at bounding box center [780, 328] width 28 height 13
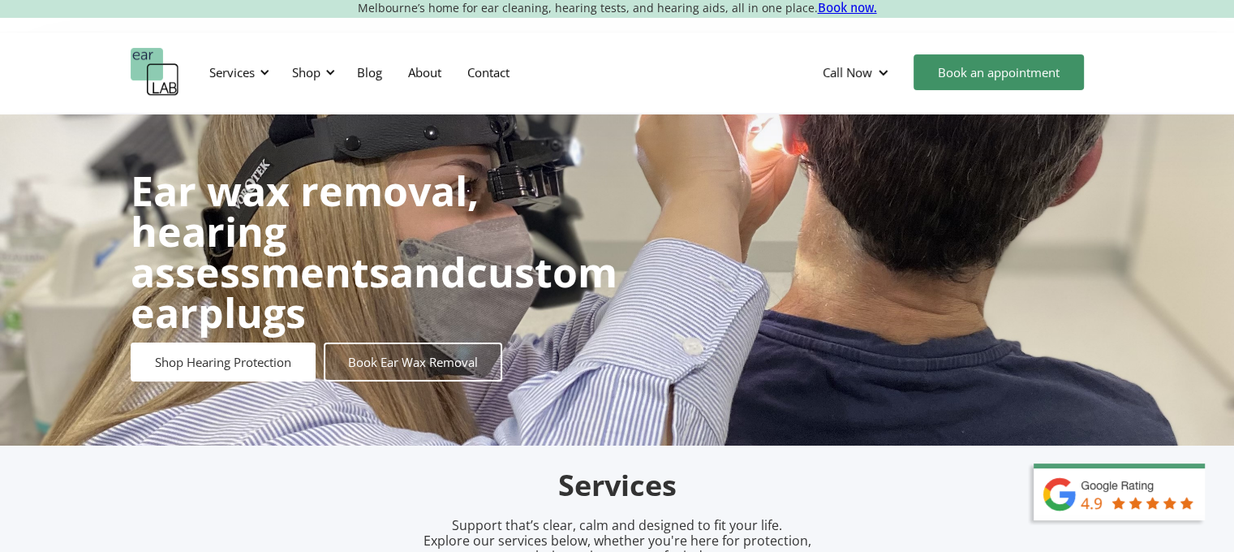
click at [428, 71] on link "About" at bounding box center [424, 72] width 59 height 47
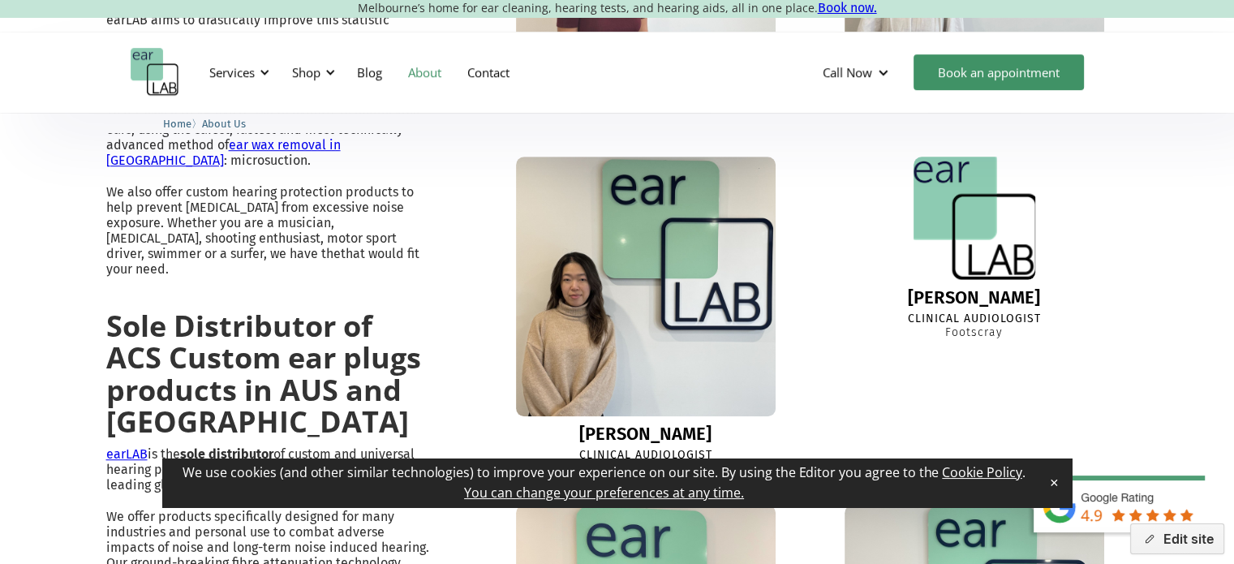
scroll to position [1055, 0]
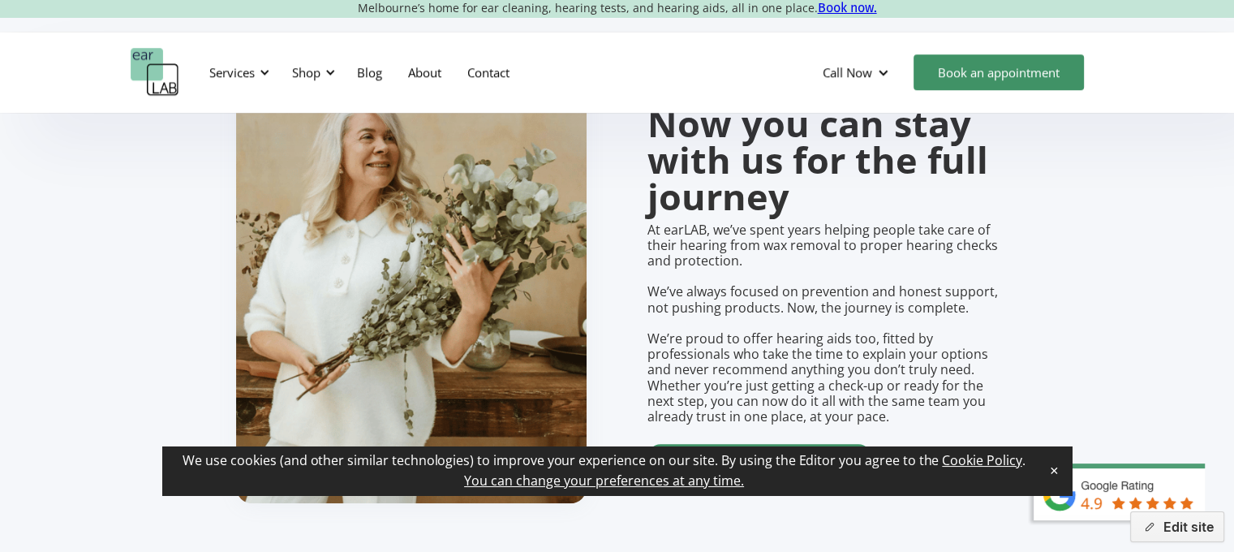
scroll to position [1379, 0]
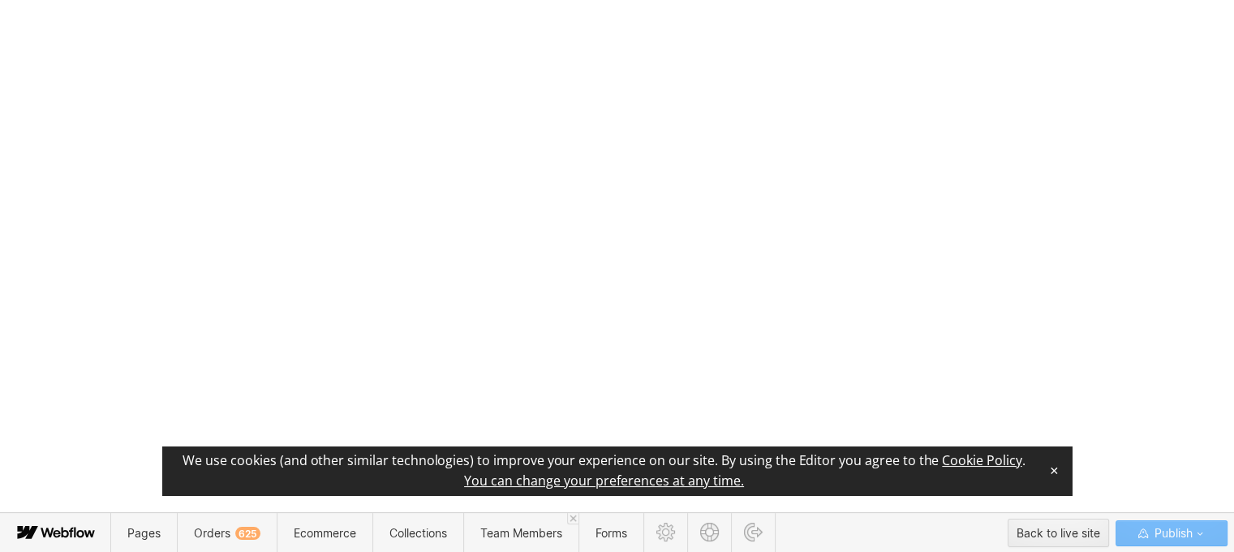
click at [1054, 463] on button "✕" at bounding box center [1053, 470] width 23 height 24
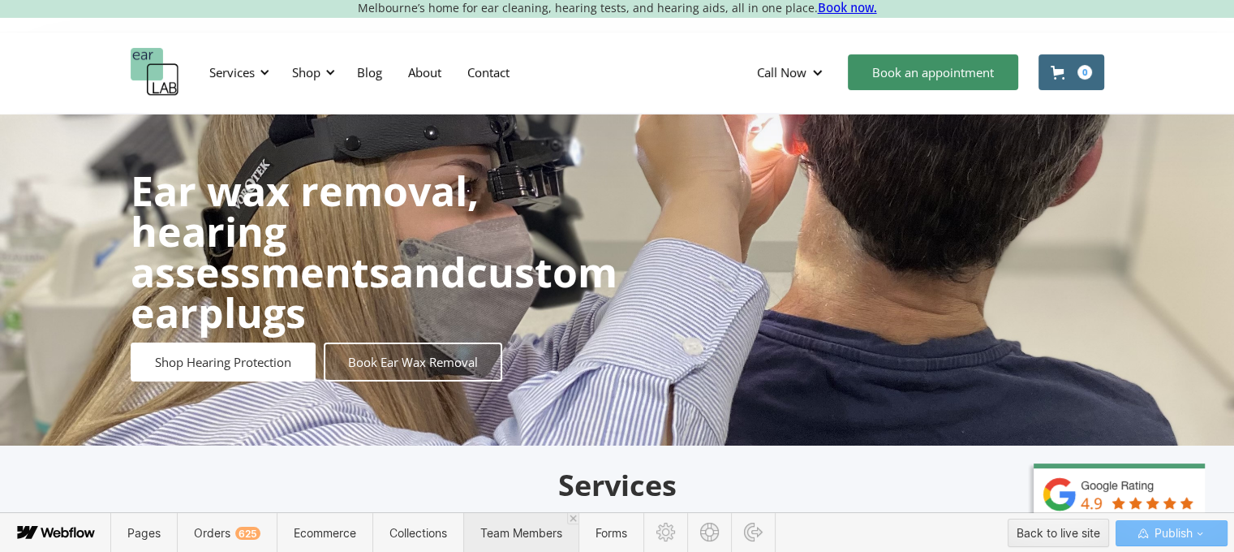
click at [516, 526] on span "Team Members" at bounding box center [521, 533] width 82 height 14
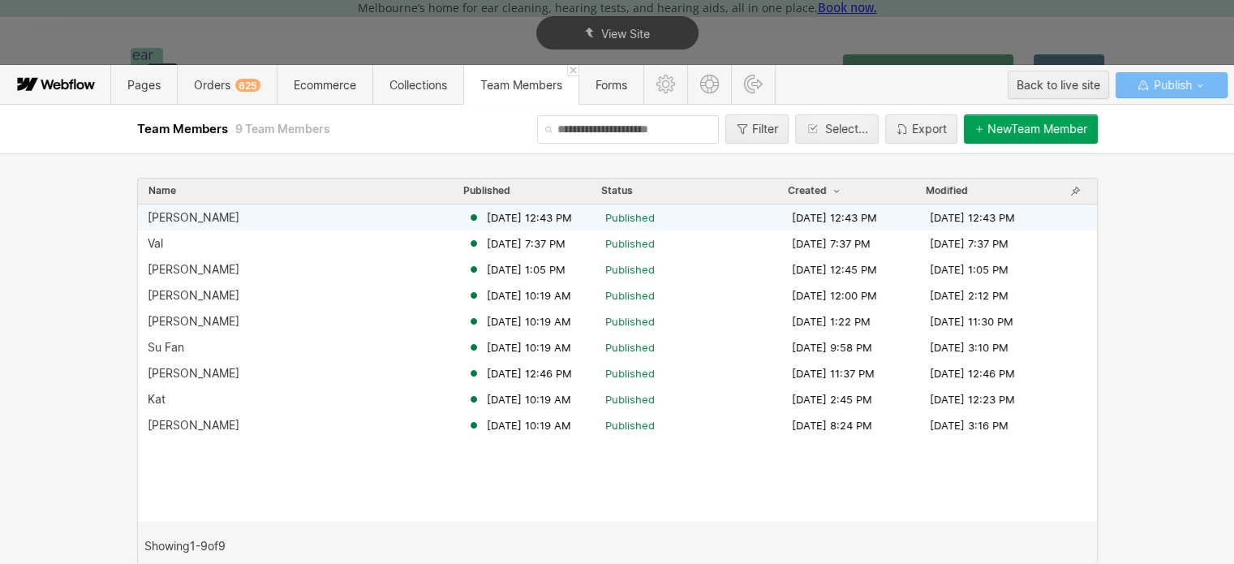
click at [174, 219] on div "[PERSON_NAME]" at bounding box center [194, 217] width 92 height 13
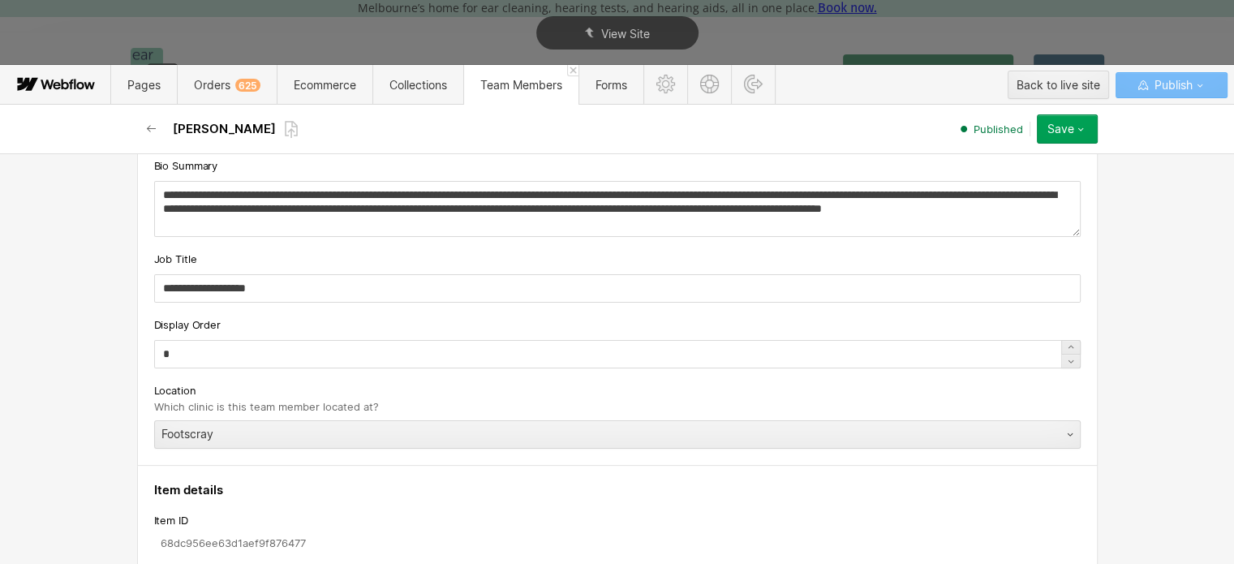
scroll to position [162, 0]
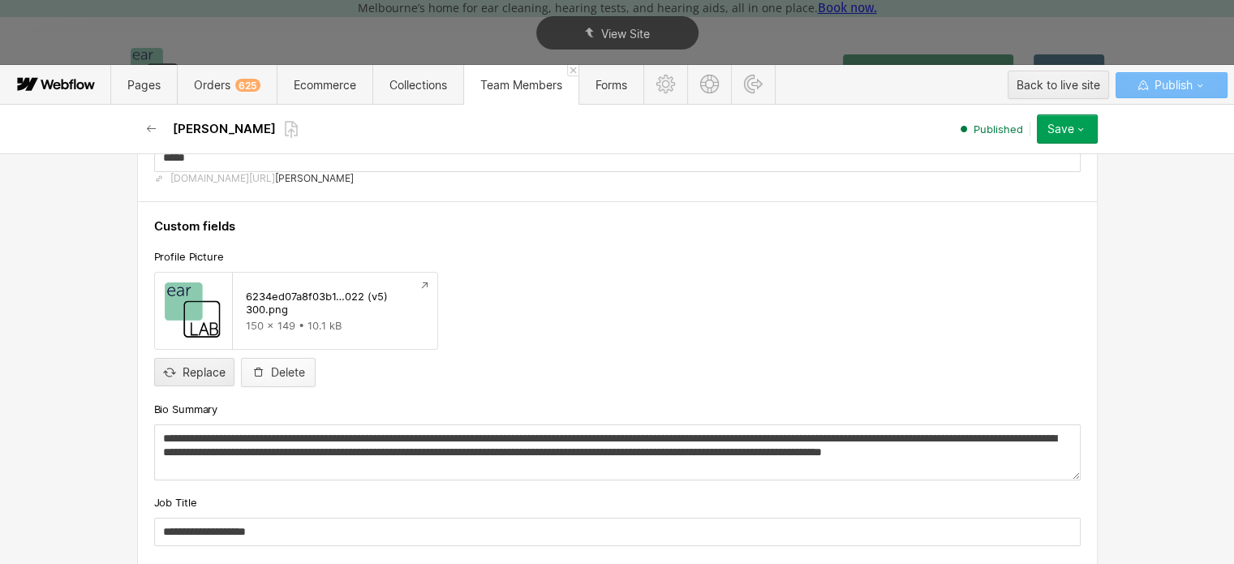
click at [271, 372] on div "Delete" at bounding box center [288, 372] width 34 height 13
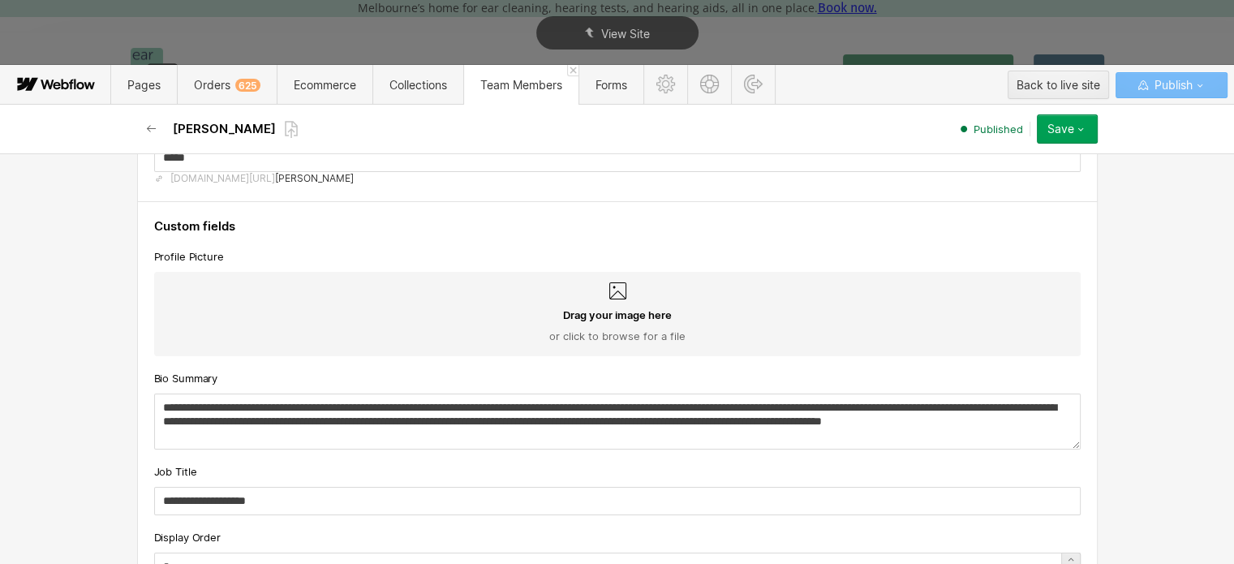
click at [641, 281] on div "Drag your image here or click to browse for a file" at bounding box center [617, 314] width 926 height 84
click at [0, 0] on input "Drag your image here or click to browse for a file" at bounding box center [0, 0] width 0 height 0
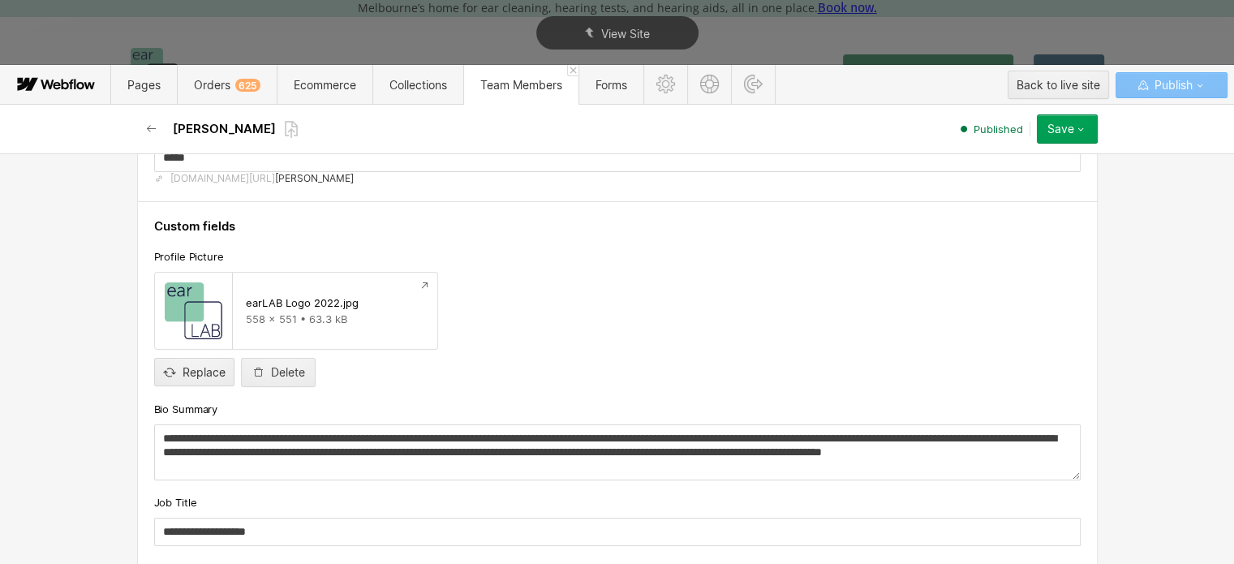
click at [1158, 87] on span "Publish" at bounding box center [1170, 85] width 41 height 24
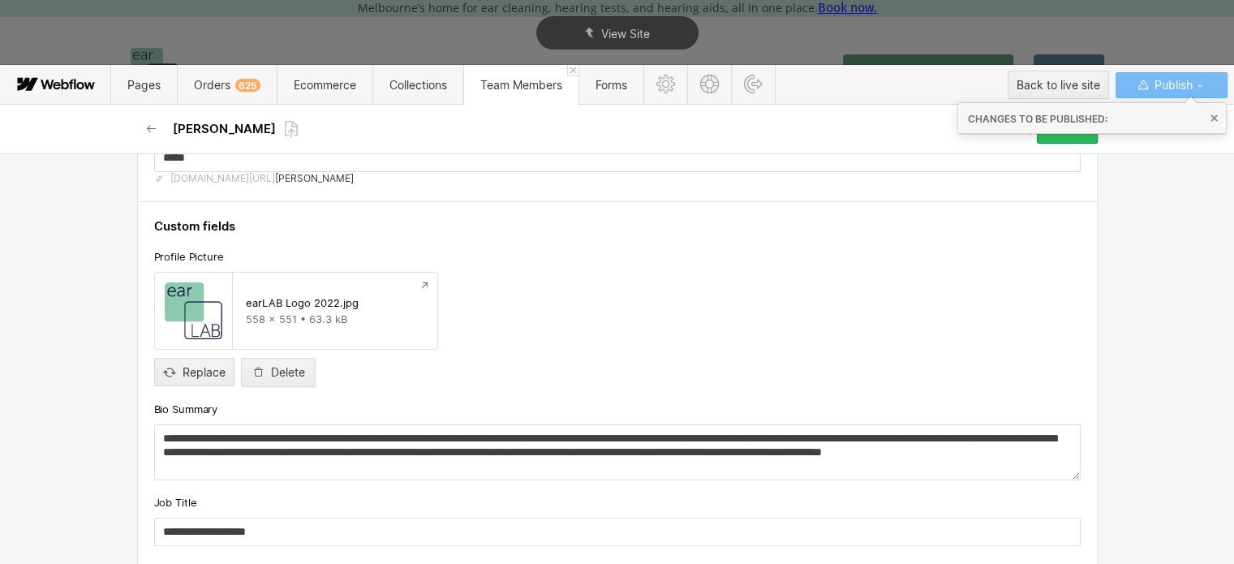
drag, startPoint x: 1063, startPoint y: 135, endPoint x: 1102, endPoint y: 139, distance: 38.3
click at [1064, 135] on div "Save" at bounding box center [1060, 128] width 27 height 13
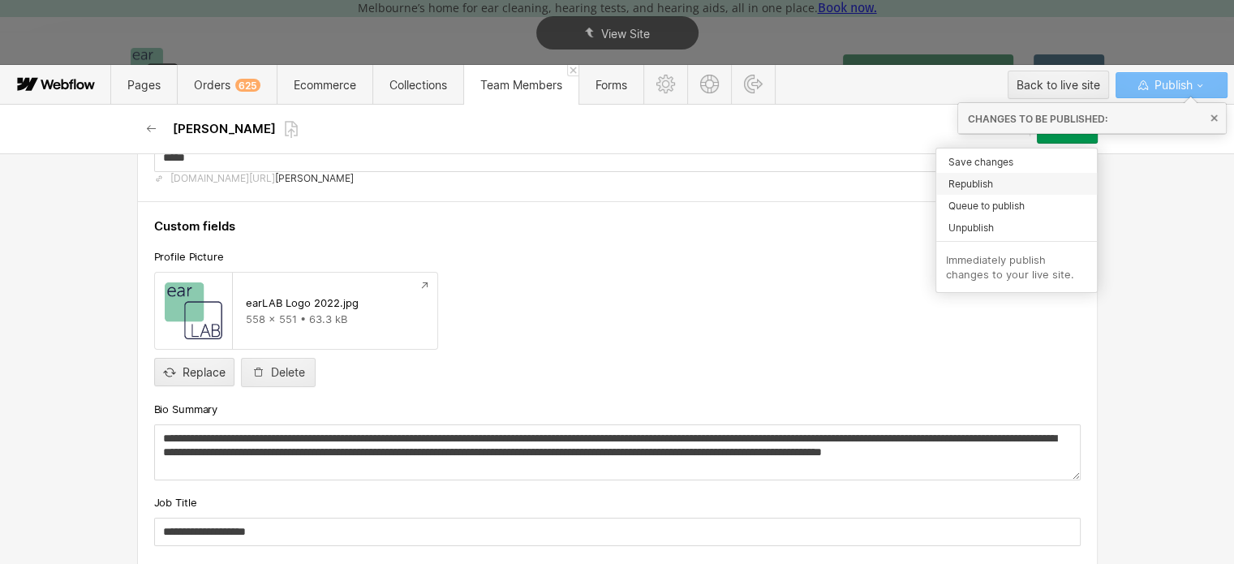
click at [973, 183] on span "Republish" at bounding box center [970, 183] width 45 height 15
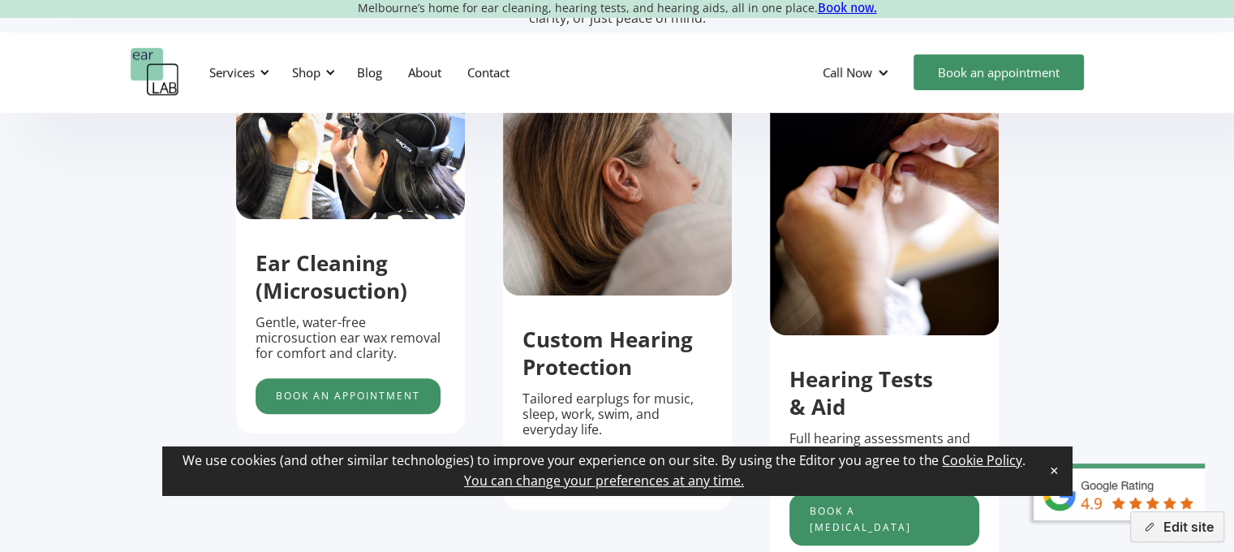
scroll to position [324, 0]
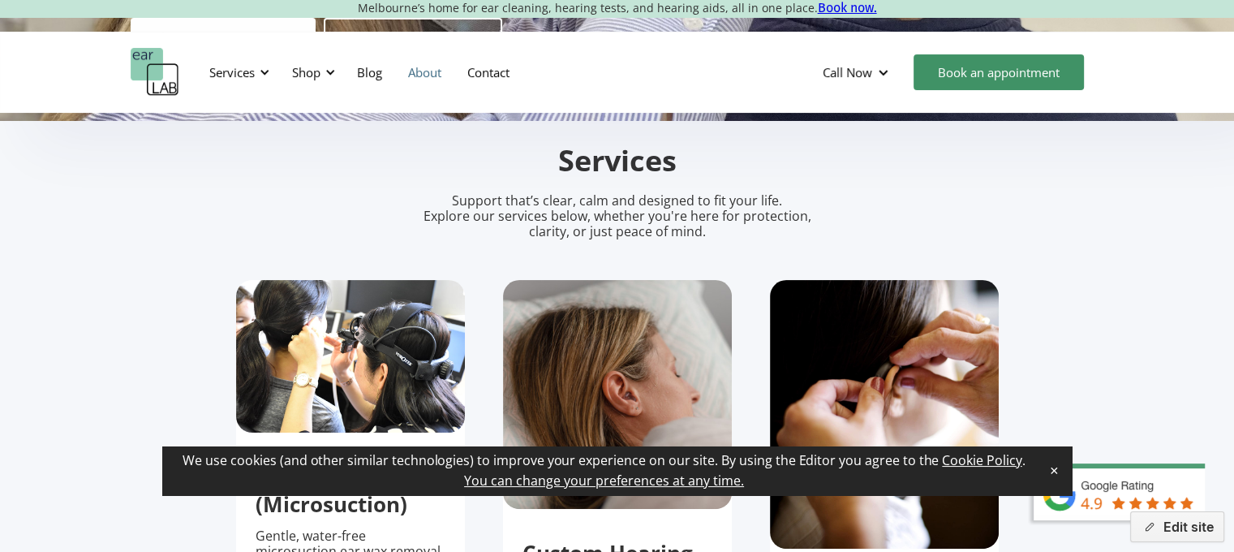
click at [422, 67] on link "About" at bounding box center [424, 72] width 59 height 47
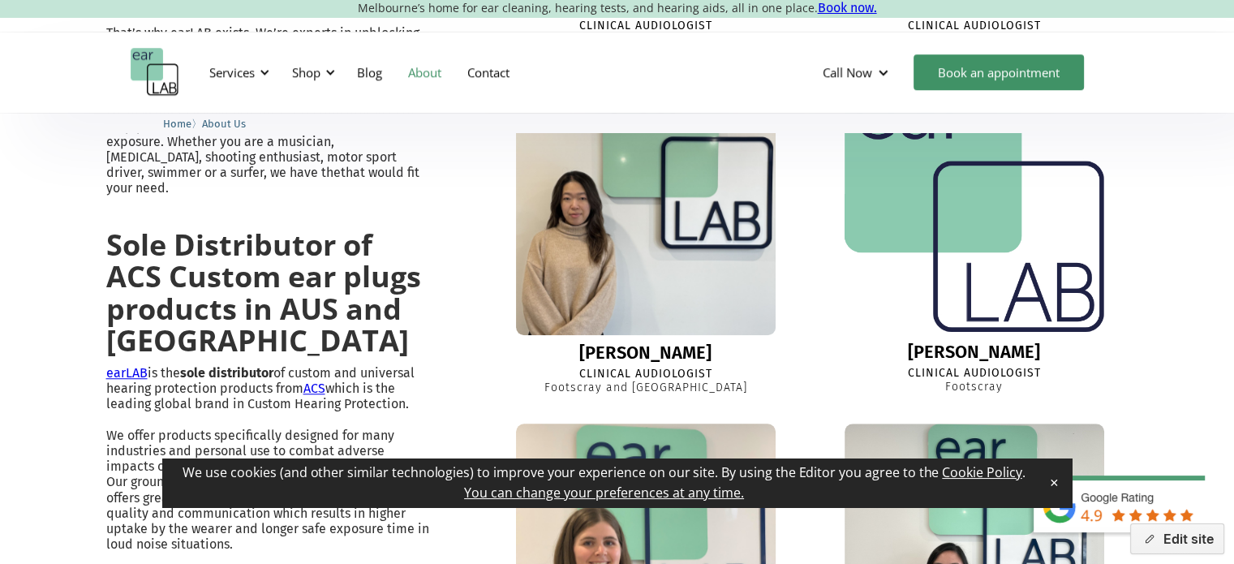
scroll to position [1136, 0]
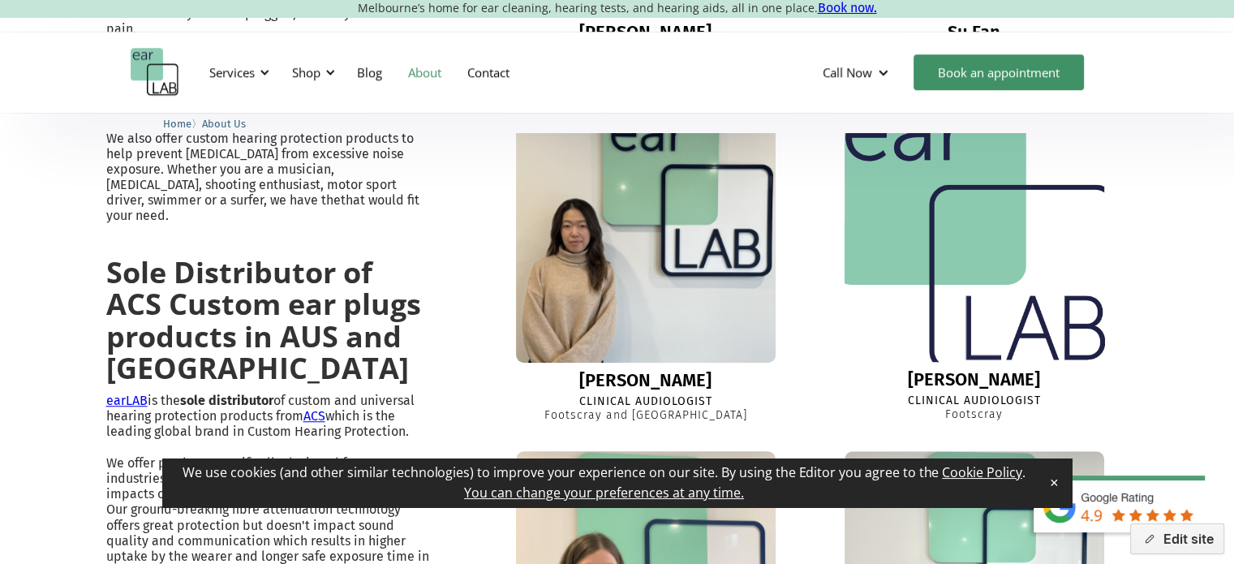
click at [996, 277] on img at bounding box center [973, 231] width 284 height 281
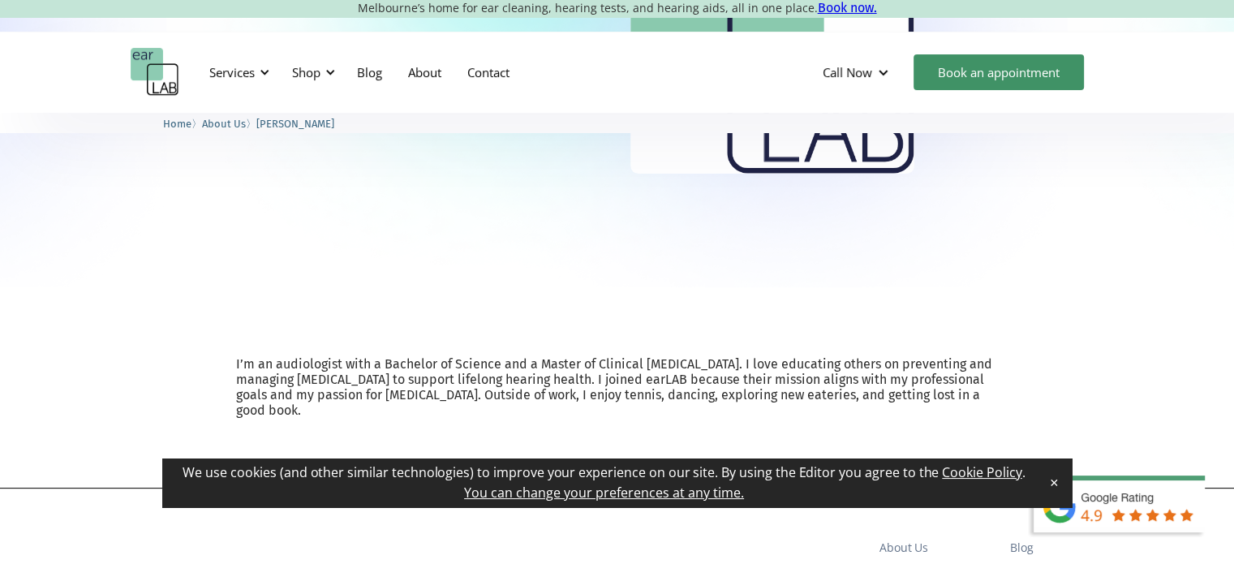
scroll to position [487, 0]
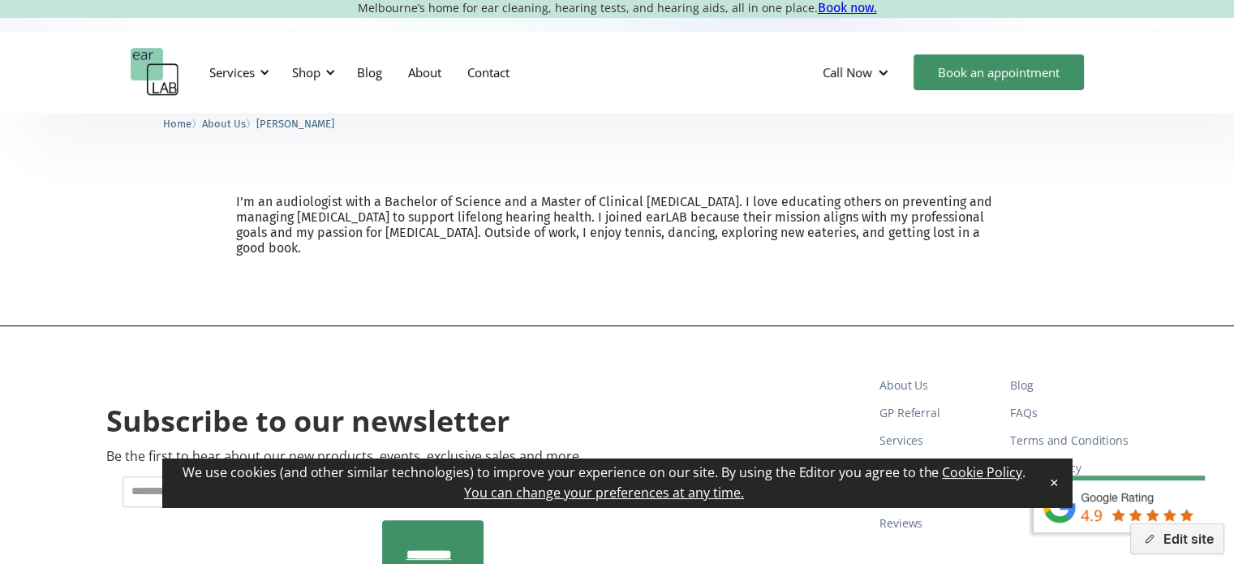
click at [1089, 223] on div "I’m an audiologist with a Bachelor of Science and a Master of Clinical [MEDICAL…" at bounding box center [617, 225] width 1234 height 200
